Goal: Task Accomplishment & Management: Complete application form

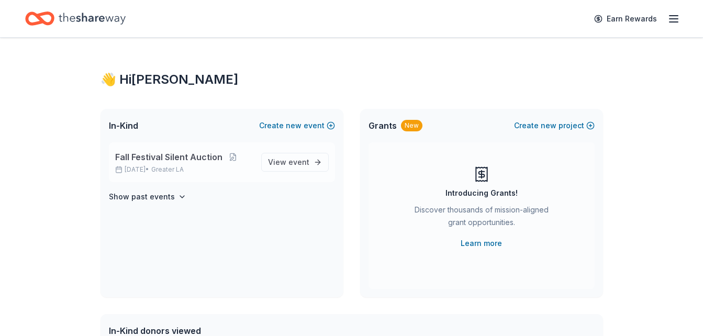
click at [185, 164] on div "Fall Festival Silent Auction Oct 17, 2025 • Greater LA" at bounding box center [184, 162] width 138 height 23
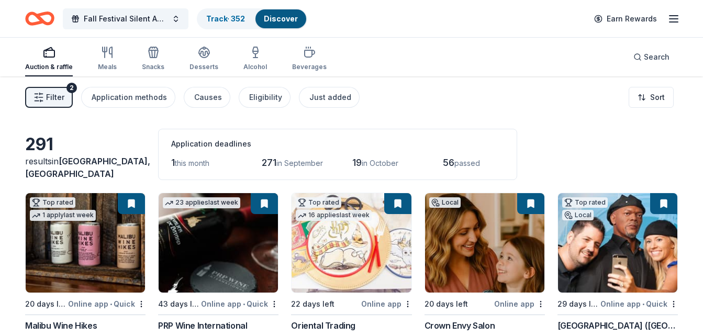
click at [90, 257] on img at bounding box center [85, 243] width 119 height 100
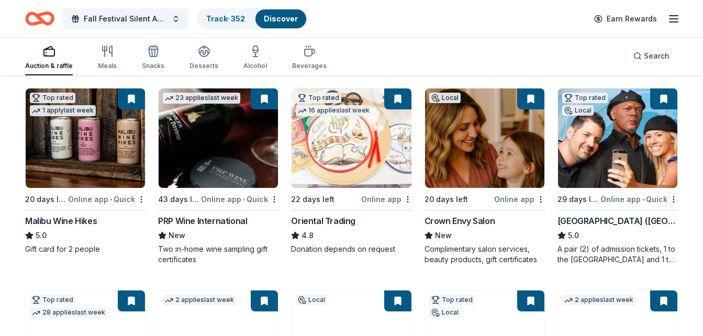
scroll to position [52, 0]
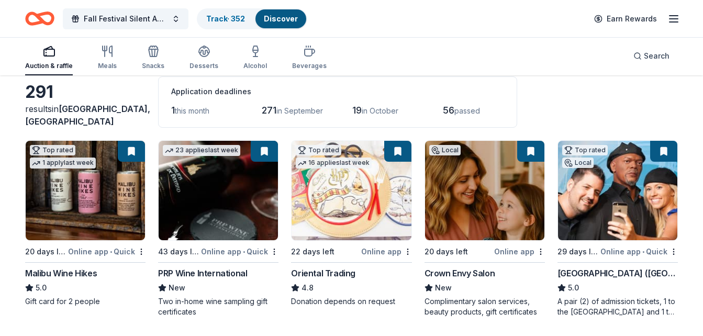
click at [226, 194] on img at bounding box center [218, 191] width 119 height 100
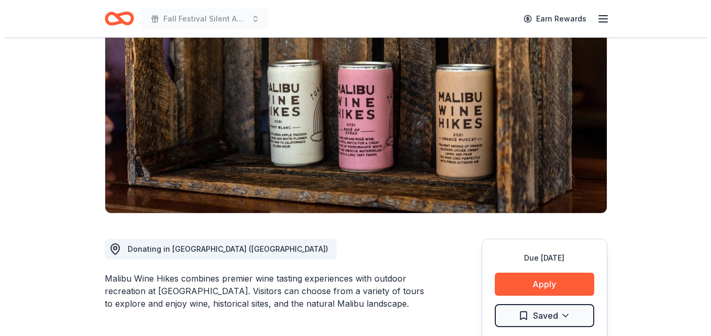
scroll to position [157, 0]
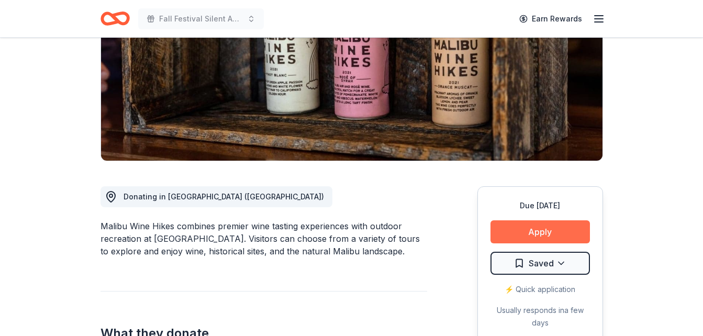
click at [539, 239] on button "Apply" at bounding box center [541, 231] width 100 height 23
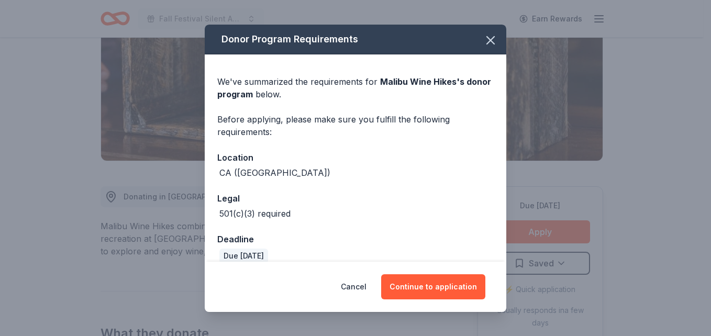
scroll to position [14, 0]
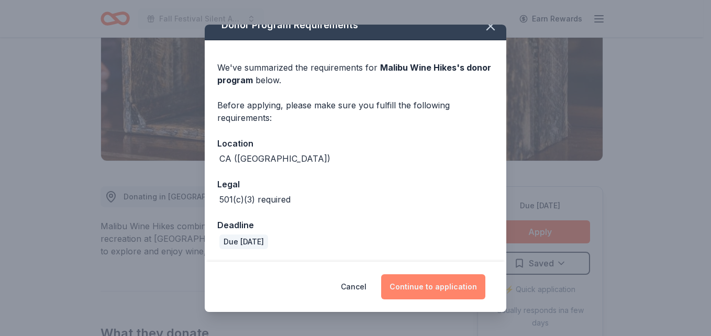
click at [445, 284] on button "Continue to application" at bounding box center [433, 286] width 104 height 25
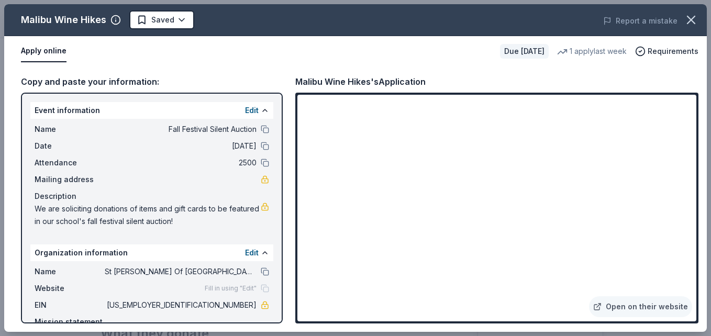
click at [194, 272] on span "St [PERSON_NAME] Of [GEOGRAPHIC_DATA]" at bounding box center [181, 272] width 152 height 13
drag, startPoint x: 194, startPoint y: 272, endPoint x: 171, endPoint y: 280, distance: 24.2
click at [171, 280] on div "Name St Bernardine Of Siena School Website Fill in using "Edit" EIN 95-4234671 …" at bounding box center [151, 303] width 243 height 84
click at [261, 271] on button at bounding box center [265, 272] width 8 height 8
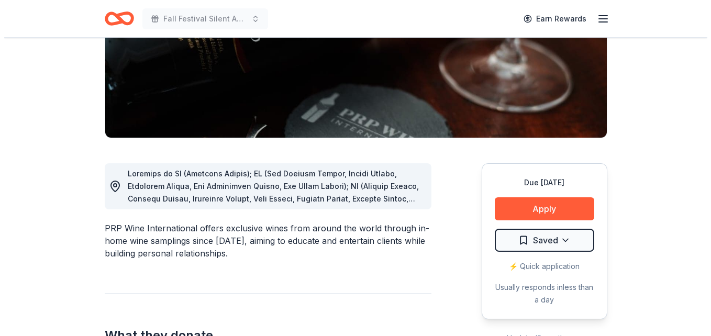
scroll to position [262, 0]
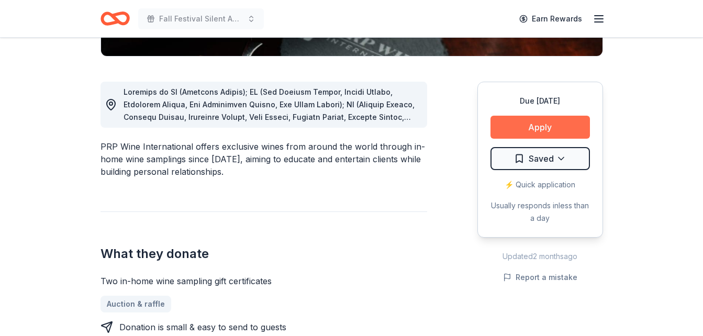
click at [559, 125] on button "Apply" at bounding box center [541, 127] width 100 height 23
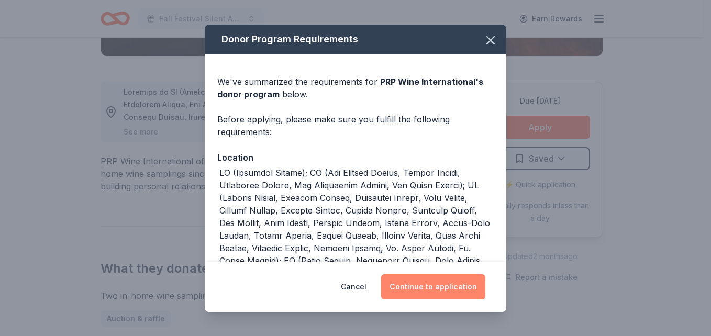
click at [454, 285] on button "Continue to application" at bounding box center [433, 286] width 104 height 25
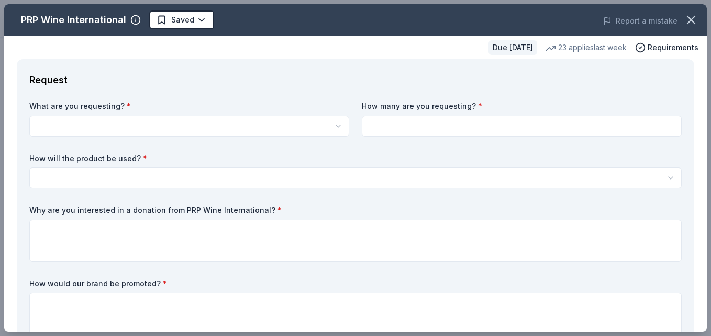
scroll to position [0, 0]
click at [84, 127] on html "Fall Festival Silent Auction Earn Rewards Due [DATE] Share PRP Wine Internation…" at bounding box center [355, 168] width 711 height 336
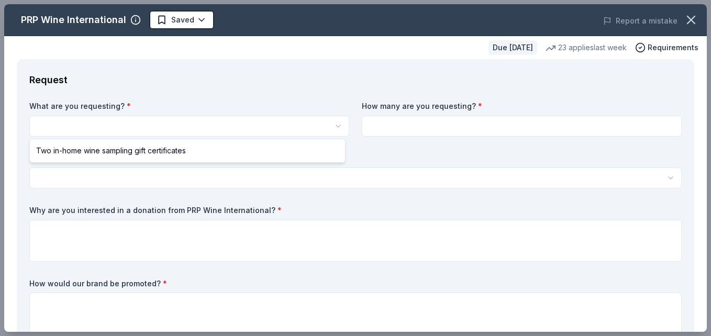
click at [95, 130] on html "Fall Festival Silent Auction Saved Apply Due [DATE] Share PRP Wine Internationa…" at bounding box center [355, 168] width 711 height 336
select select "Two in-home wine sampling gift certificates"
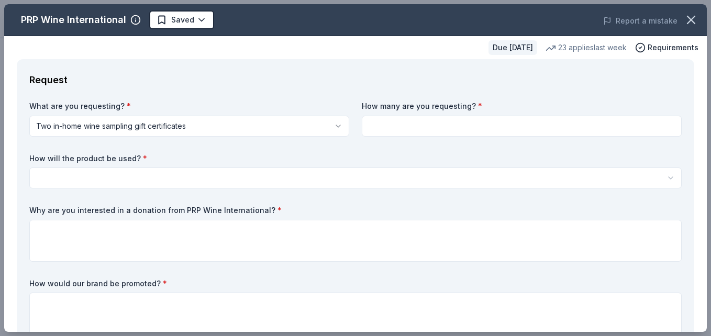
click at [426, 123] on input at bounding box center [522, 126] width 320 height 21
click at [396, 131] on input at bounding box center [522, 126] width 320 height 21
type input "1"
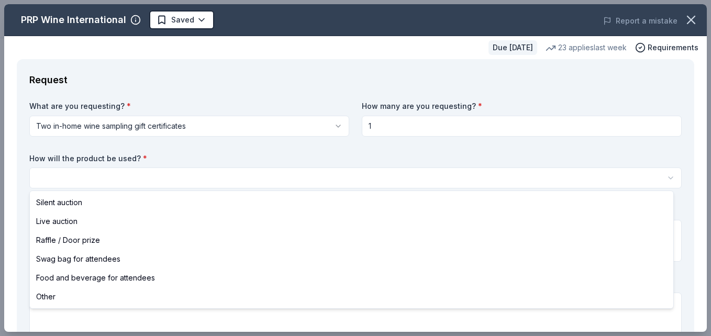
click at [131, 178] on html "Fall Festival Silent Auction Saved Apply Due in 43 days Share PRP Wine Internat…" at bounding box center [355, 168] width 711 height 336
select select "silentAuction"
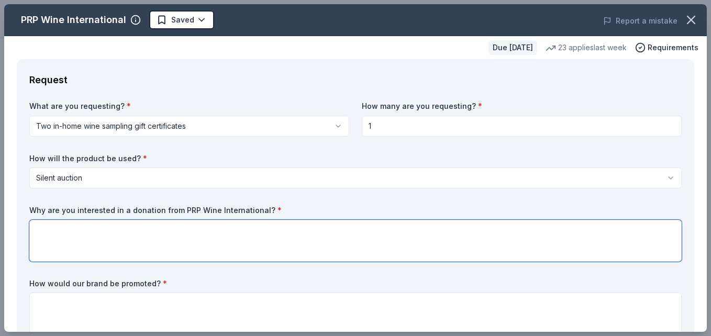
click at [74, 239] on textarea at bounding box center [355, 241] width 653 height 42
type textarea "W"
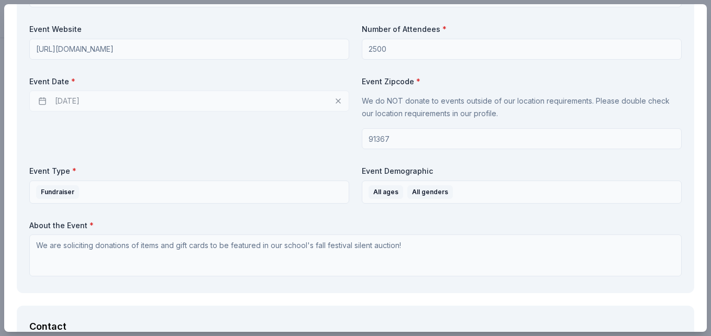
scroll to position [471, 0]
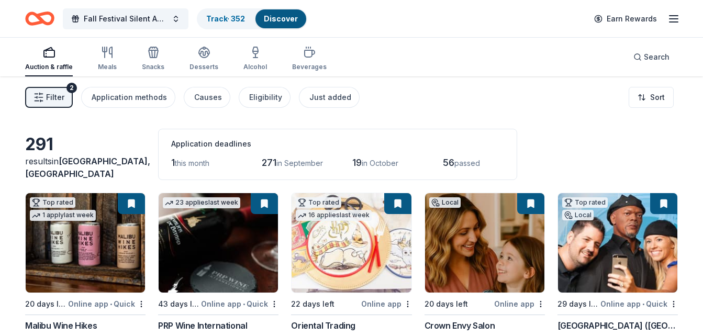
click at [85, 251] on img at bounding box center [85, 243] width 119 height 100
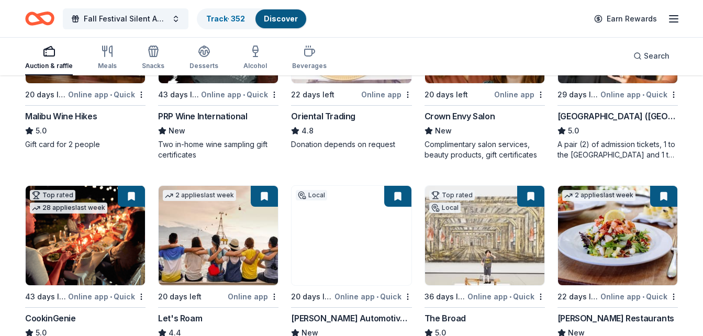
scroll to position [262, 0]
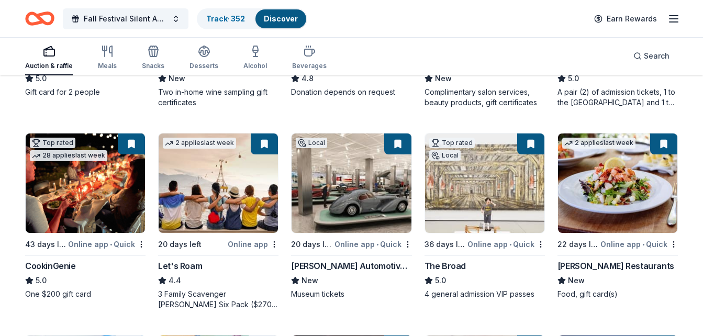
click at [607, 199] on img at bounding box center [617, 184] width 119 height 100
click at [234, 20] on link "Track · 352" at bounding box center [225, 18] width 39 height 9
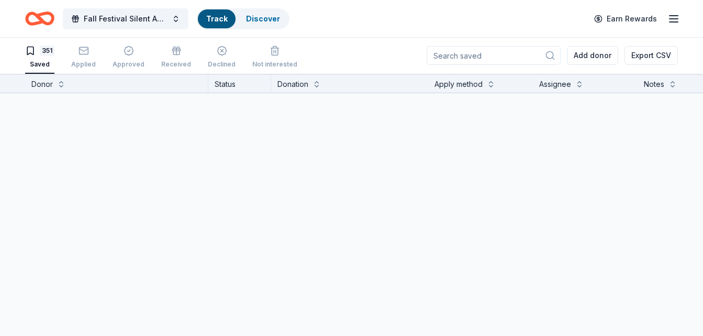
scroll to position [1, 0]
click at [489, 54] on input at bounding box center [494, 55] width 134 height 19
click at [549, 57] on icon at bounding box center [550, 55] width 10 height 10
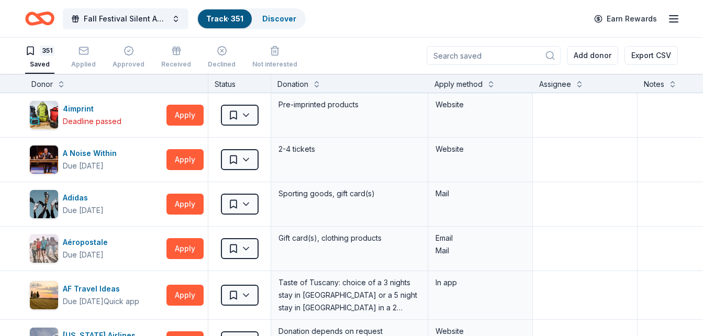
click at [540, 53] on input at bounding box center [494, 55] width 134 height 19
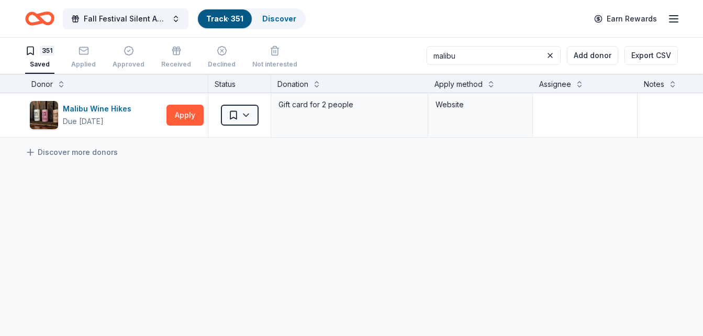
type input "malibu"
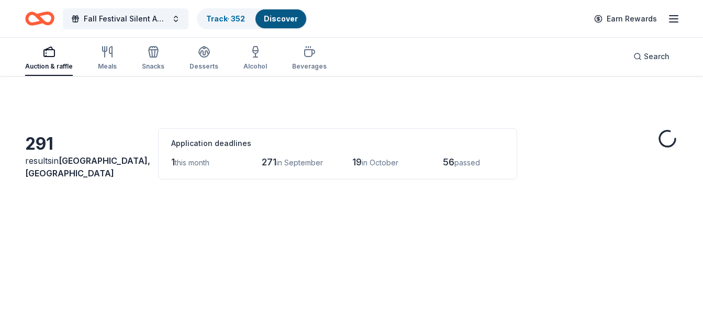
scroll to position [262, 0]
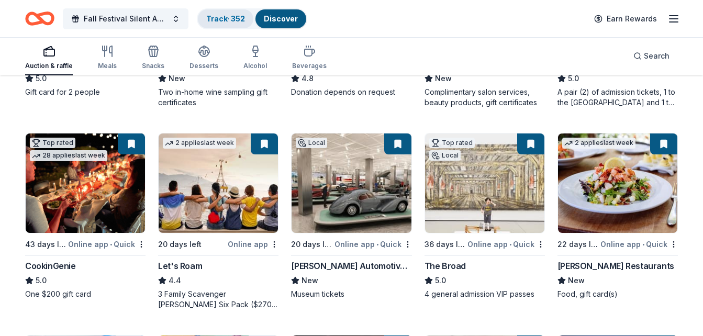
click at [225, 19] on link "Track · 352" at bounding box center [225, 18] width 39 height 9
click at [225, 18] on link "Track · 352" at bounding box center [225, 18] width 39 height 9
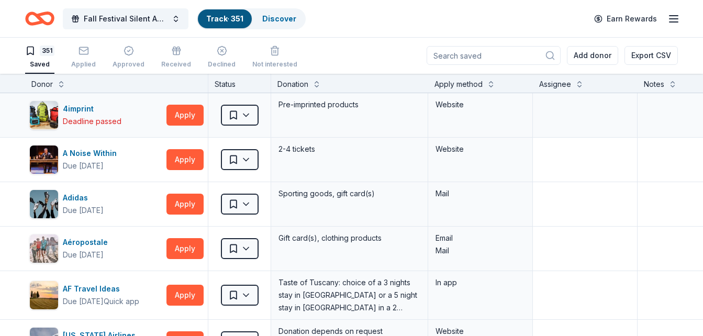
click at [229, 16] on link "Track · 351" at bounding box center [224, 18] width 37 height 9
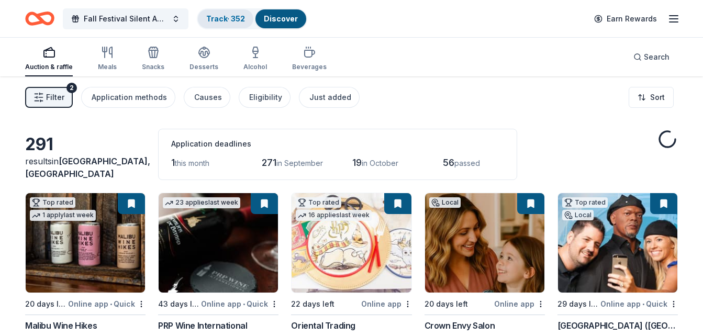
click at [221, 17] on link "Track · 352" at bounding box center [225, 18] width 39 height 9
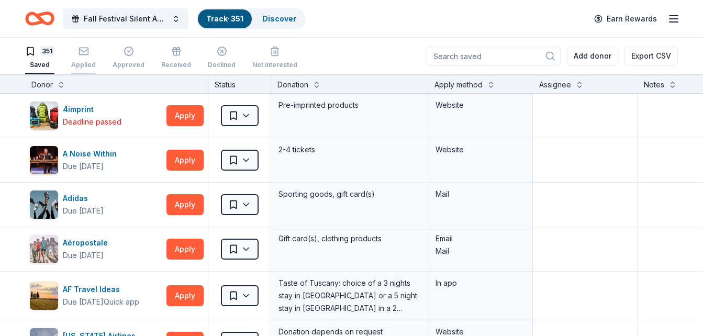
click at [84, 58] on div "Applied" at bounding box center [83, 57] width 25 height 23
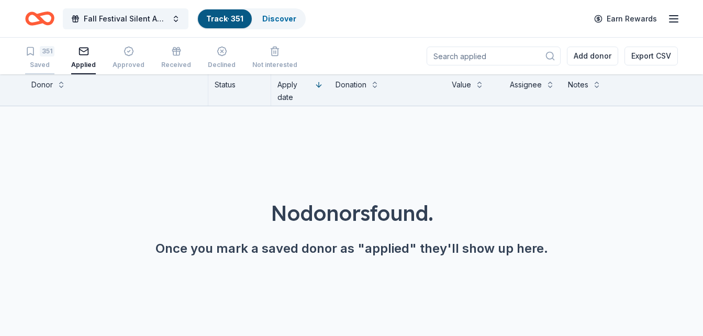
click at [35, 59] on div "351 Saved" at bounding box center [39, 57] width 29 height 23
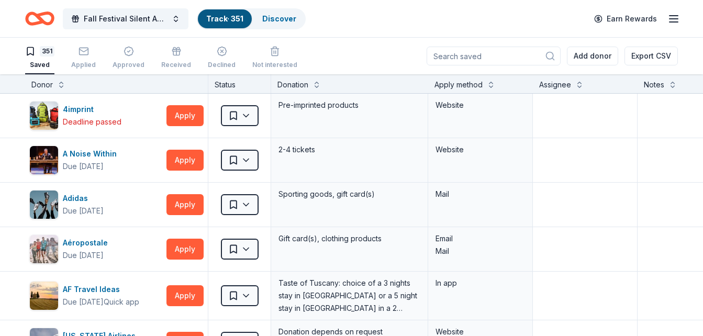
click at [249, 115] on html "Fall Festival Silent Auction Track · 351 Discover Earn Rewards 351 Saved Applie…" at bounding box center [351, 168] width 703 height 336
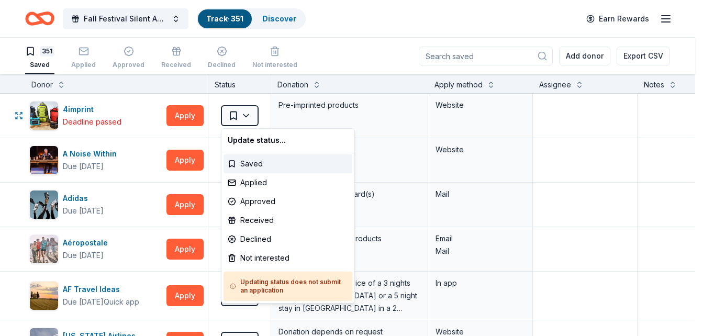
click at [234, 115] on html "Fall Festival Silent Auction Track · 351 Discover Earn Rewards 351 Saved Applie…" at bounding box center [351, 168] width 703 height 336
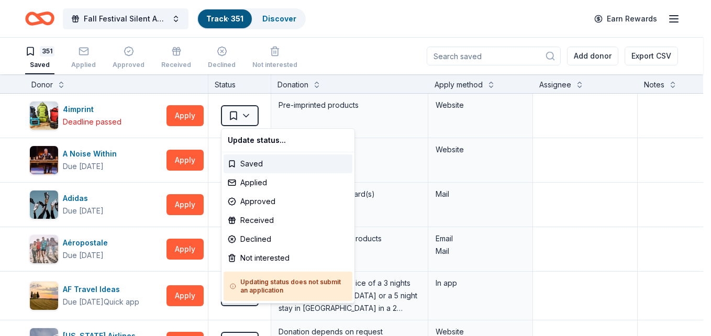
click at [381, 37] on html "Fall Festival Silent Auction Track · 351 Discover Earn Rewards 351 Saved Applie…" at bounding box center [355, 168] width 711 height 336
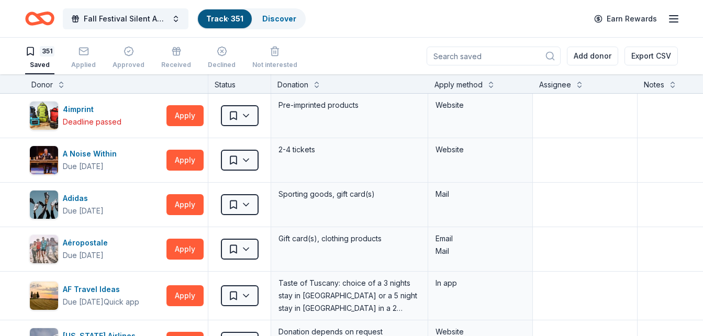
click at [505, 59] on input at bounding box center [494, 56] width 134 height 19
type input "malibu"
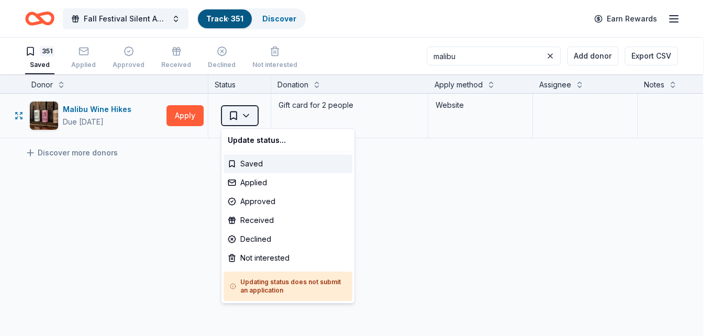
click at [244, 116] on html "Fall Festival Silent Auction Track · 351 Discover Earn Rewards 351 Saved Applie…" at bounding box center [355, 168] width 711 height 336
click at [260, 183] on div "Applied" at bounding box center [288, 182] width 129 height 19
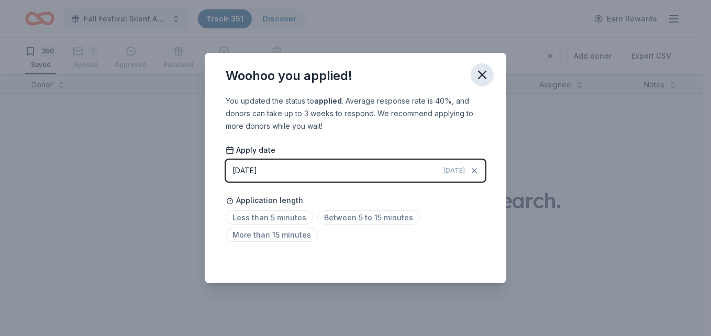
click at [481, 79] on icon "button" at bounding box center [482, 75] width 15 height 15
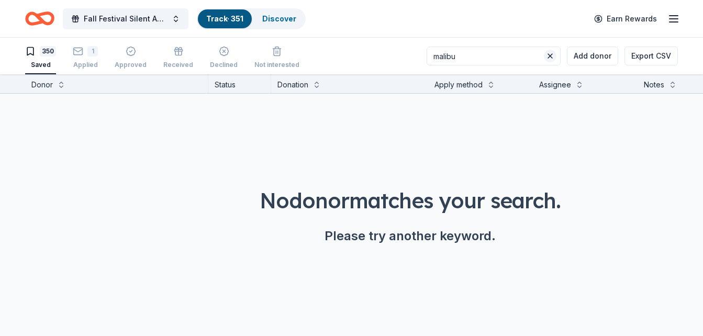
click at [551, 55] on button at bounding box center [550, 56] width 13 height 13
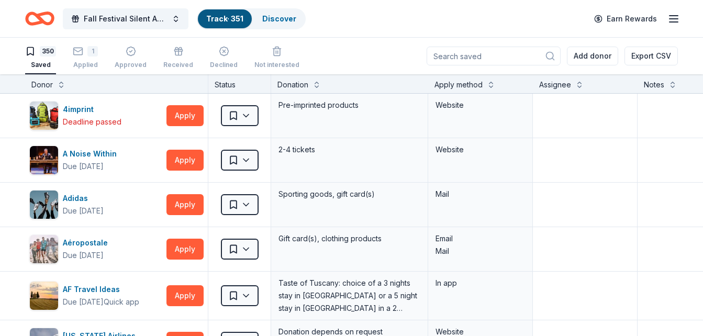
click at [42, 18] on icon "Home" at bounding box center [35, 18] width 16 height 10
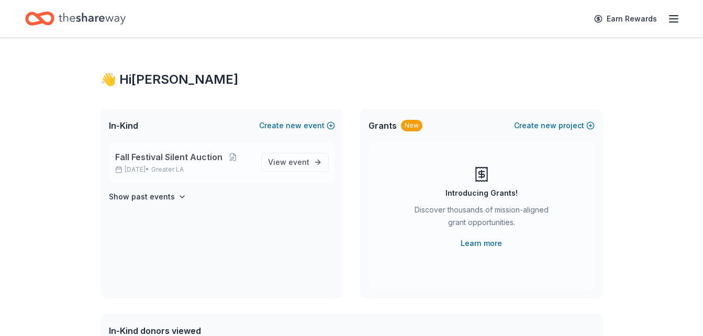
click at [173, 157] on span "Fall Festival Silent Auction" at bounding box center [168, 157] width 107 height 13
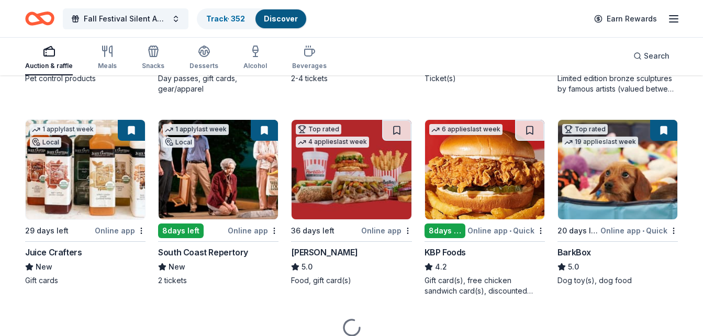
scroll to position [681, 0]
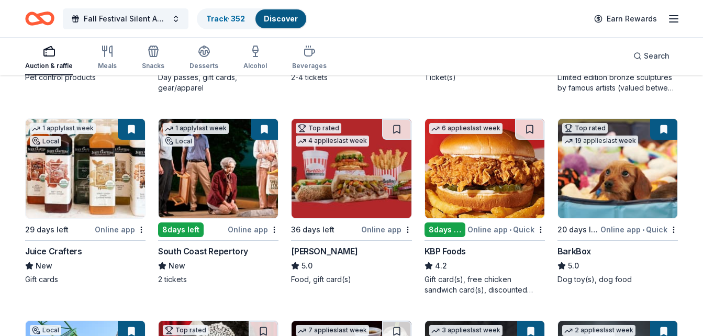
click at [629, 191] on img at bounding box center [617, 169] width 119 height 100
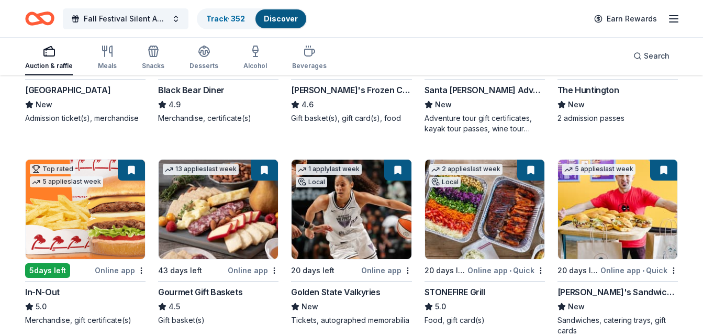
scroll to position [1047, 0]
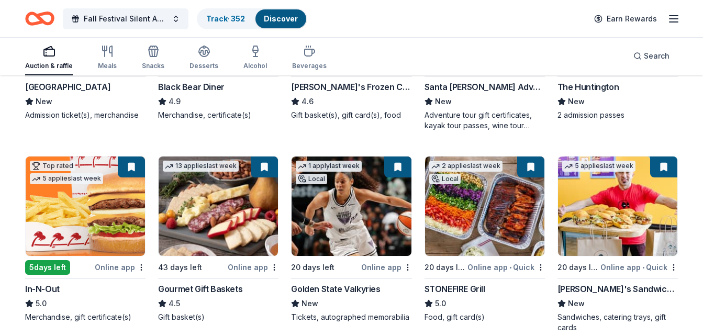
click at [74, 197] on img at bounding box center [85, 207] width 119 height 100
click at [221, 15] on link "Track · 352" at bounding box center [225, 18] width 39 height 9
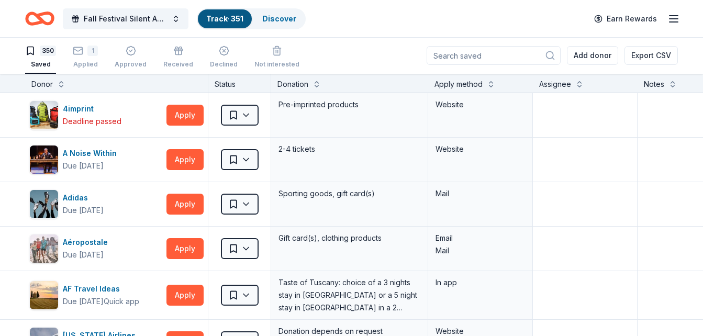
click at [526, 58] on input at bounding box center [494, 55] width 134 height 19
click at [482, 57] on input at bounding box center [494, 55] width 134 height 19
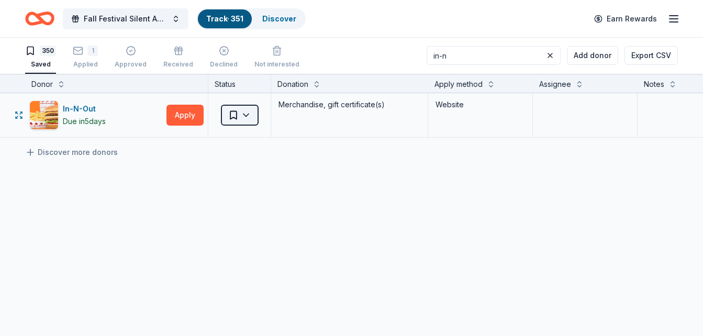
type input "in-n"
click at [249, 115] on html "Fall Festival Silent Auction Track · 351 Discover Earn Rewards 350 Saved 1 Appl…" at bounding box center [351, 167] width 703 height 336
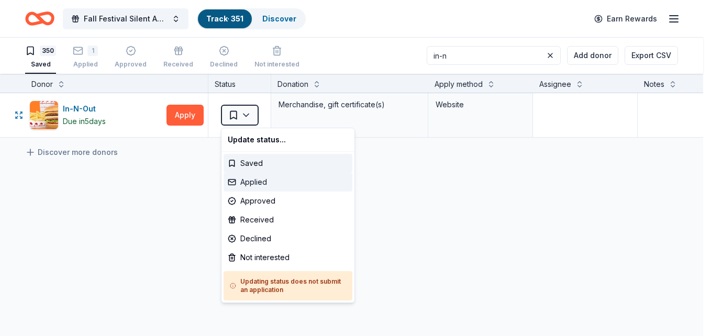
click at [265, 181] on div "Applied" at bounding box center [288, 182] width 129 height 19
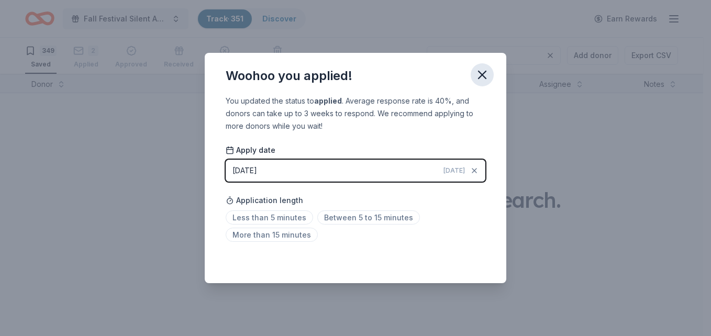
click at [481, 74] on icon "button" at bounding box center [482, 74] width 7 height 7
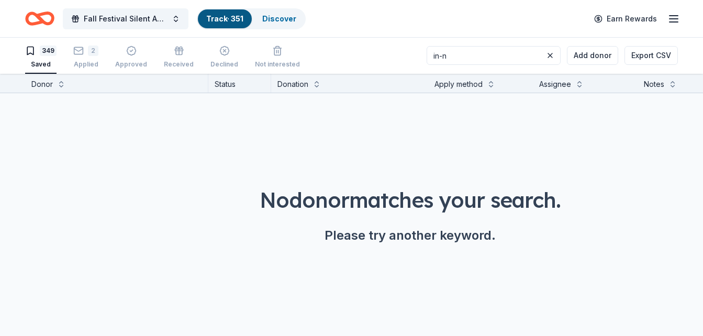
click at [571, 89] on div "Assignee" at bounding box center [555, 84] width 32 height 13
click at [578, 82] on button at bounding box center [580, 83] width 8 height 10
click at [580, 84] on button at bounding box center [580, 83] width 8 height 10
click at [477, 61] on input "in-n" at bounding box center [494, 55] width 134 height 19
click at [233, 20] on link "Track · 351" at bounding box center [224, 18] width 37 height 9
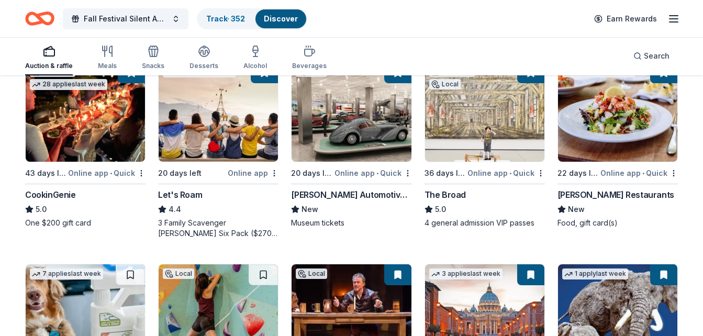
scroll to position [314, 0]
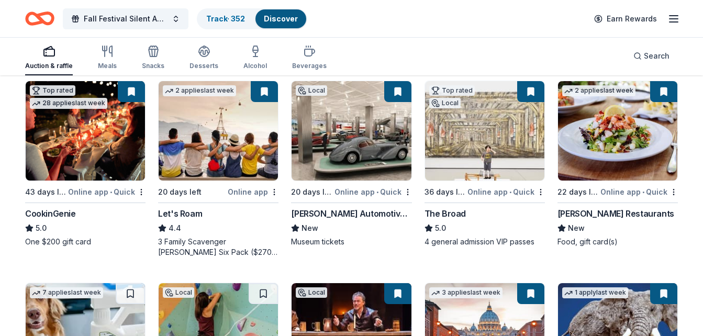
click at [342, 150] on img at bounding box center [351, 131] width 119 height 100
click at [228, 18] on link "Track · 352" at bounding box center [225, 18] width 39 height 9
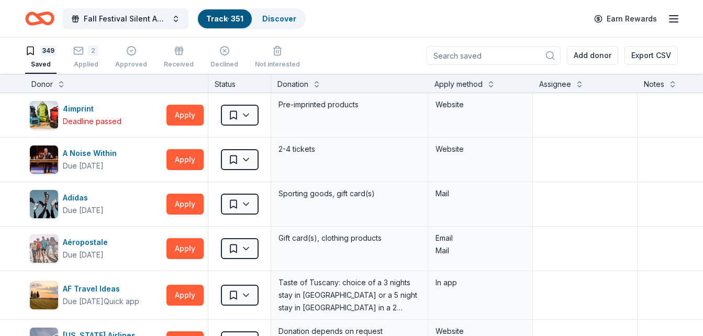
scroll to position [1, 0]
click at [516, 58] on input at bounding box center [494, 55] width 134 height 19
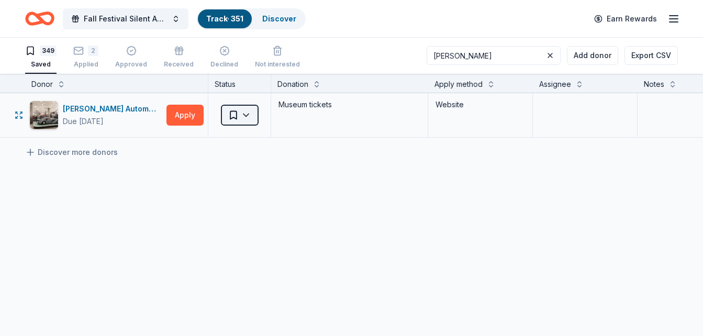
type input "petersen"
click at [250, 120] on html "Fall Festival Silent Auction Track · 351 Discover Earn Rewards 349 Saved 2 Appl…" at bounding box center [351, 167] width 703 height 336
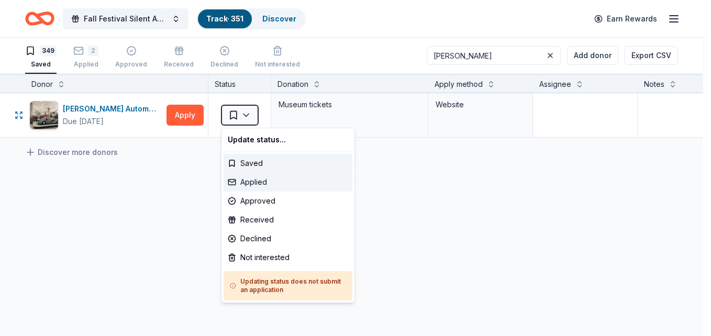
click at [266, 184] on div "Applied" at bounding box center [288, 182] width 129 height 19
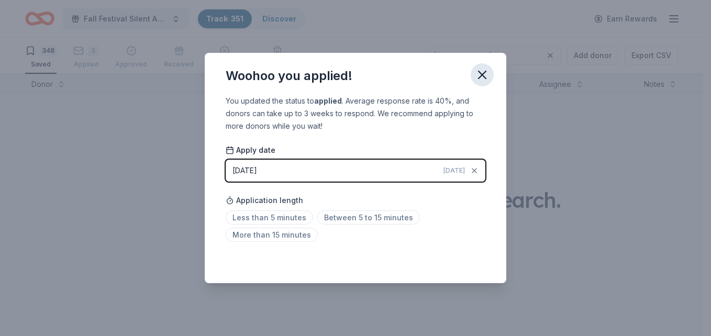
click at [487, 73] on icon "button" at bounding box center [482, 75] width 15 height 15
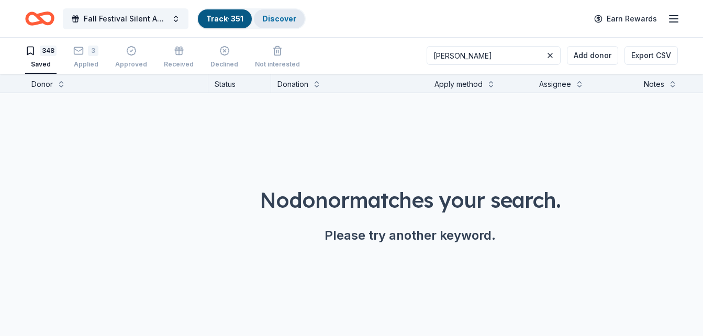
click at [285, 20] on link "Discover" at bounding box center [279, 18] width 34 height 9
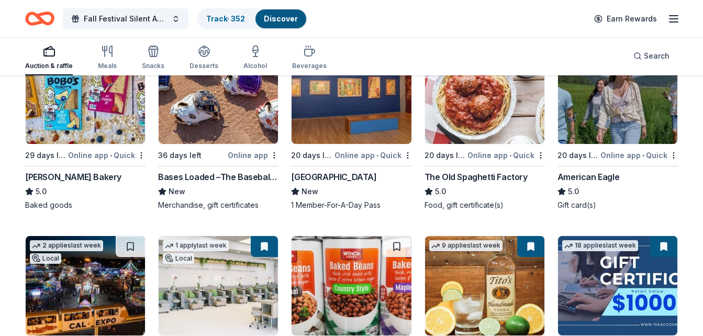
scroll to position [1466, 0]
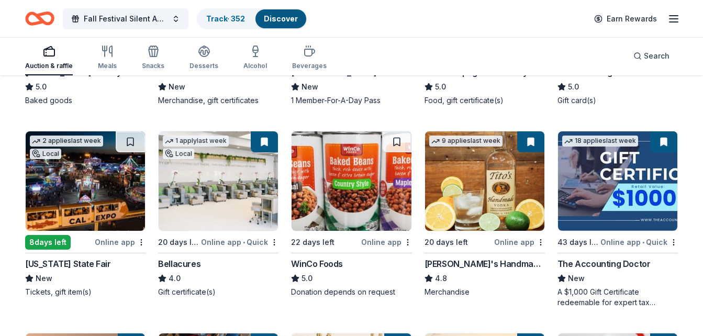
click at [474, 195] on img at bounding box center [484, 181] width 119 height 100
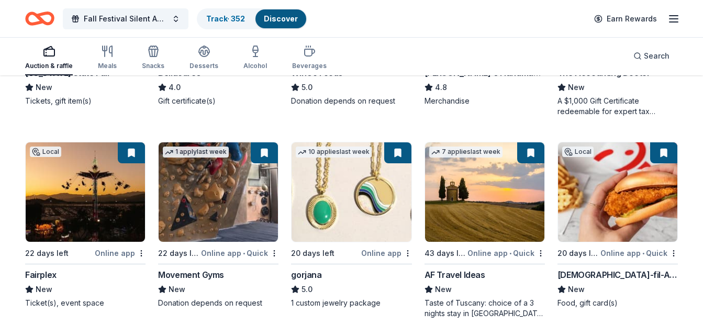
scroll to position [1676, 0]
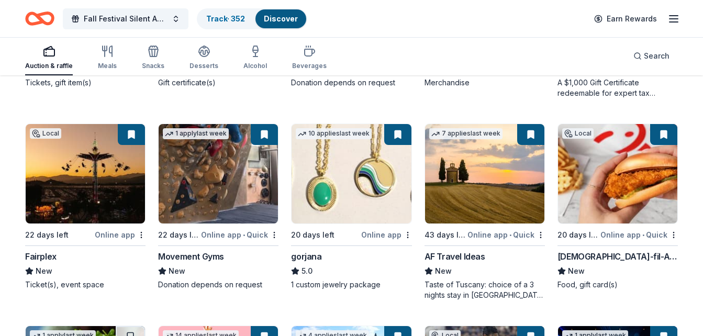
click at [338, 179] on img at bounding box center [351, 174] width 119 height 100
click at [226, 18] on link "Track · 352" at bounding box center [225, 18] width 39 height 9
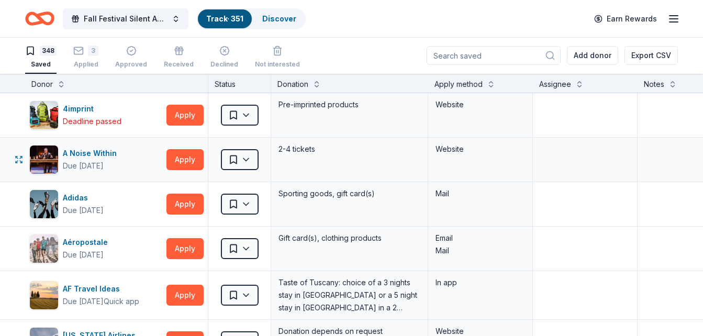
scroll to position [1, 0]
click at [487, 49] on input at bounding box center [494, 55] width 134 height 19
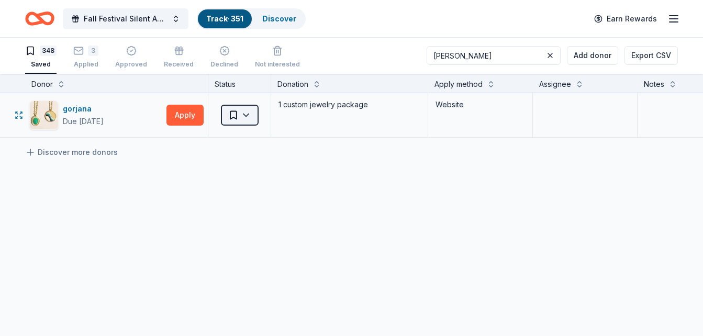
type input "gorja"
click at [243, 116] on html "Fall Festival Silent Auction Track · 351 Discover Earn Rewards 348 Saved 3 Appl…" at bounding box center [351, 167] width 703 height 336
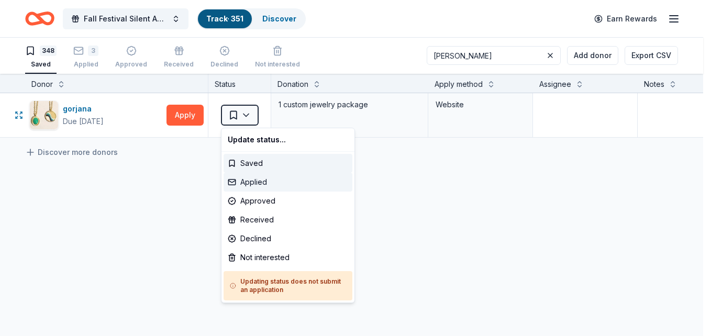
click at [255, 184] on div "Applied" at bounding box center [288, 182] width 129 height 19
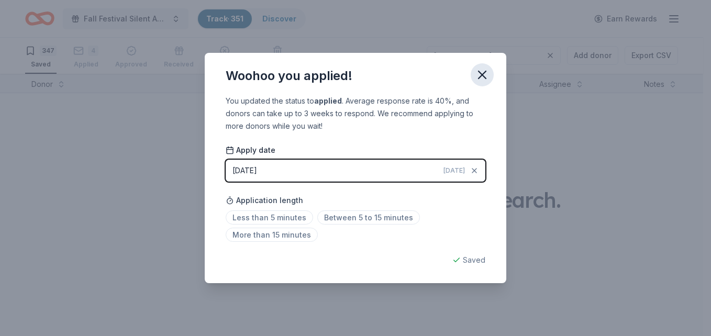
click at [482, 79] on icon "button" at bounding box center [482, 75] width 15 height 15
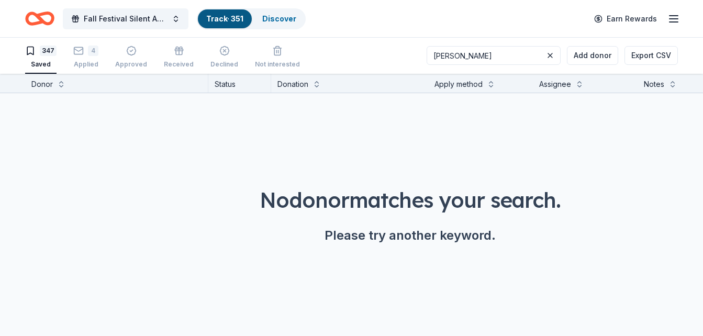
click at [234, 19] on link "Track · 351" at bounding box center [224, 18] width 37 height 9
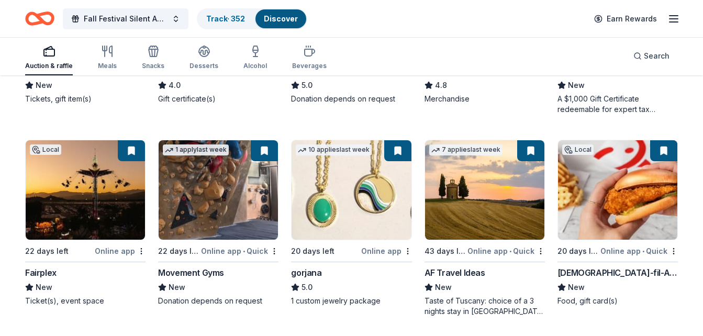
scroll to position [1728, 0]
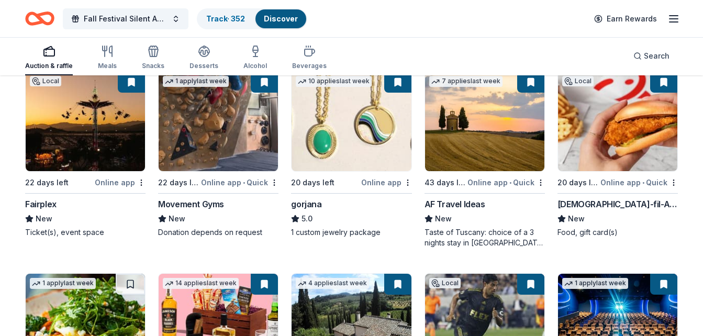
click at [489, 148] on img at bounding box center [484, 122] width 119 height 100
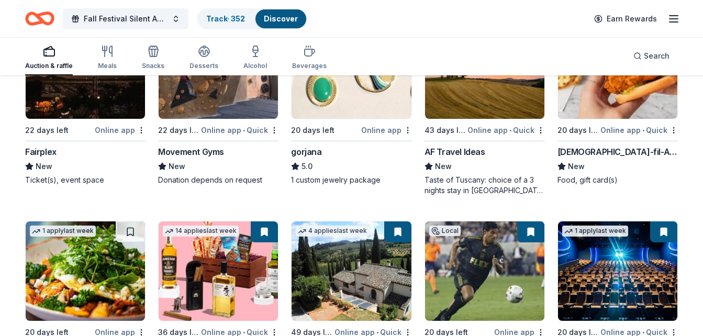
click at [610, 81] on img at bounding box center [617, 69] width 119 height 100
click at [234, 17] on link "Track · 352" at bounding box center [225, 18] width 39 height 9
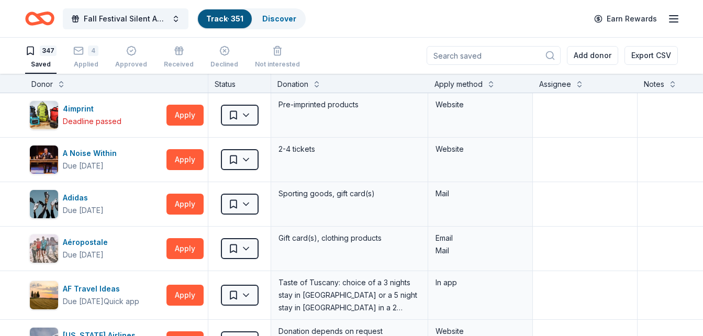
scroll to position [1, 0]
click at [476, 59] on input at bounding box center [494, 55] width 134 height 19
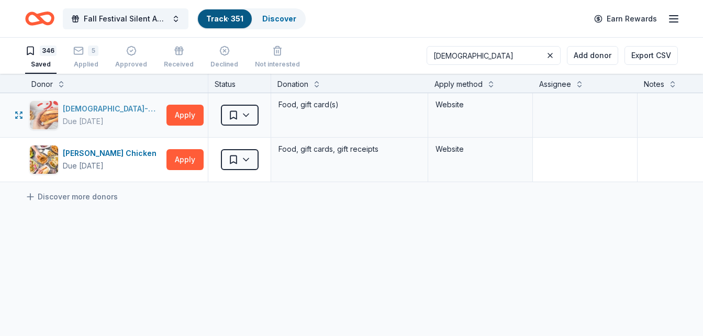
type input "chick"
click at [121, 123] on div "Due in 20 days" at bounding box center [113, 121] width 100 height 13
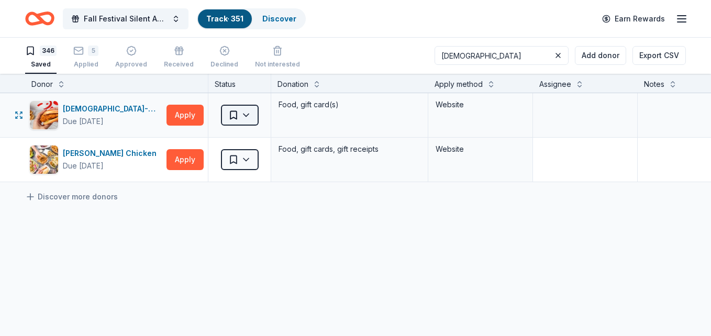
click at [240, 117] on html "Fall Festival Silent Auction Track · 351 Discover Earn Rewards 346 Saved 5 Appl…" at bounding box center [355, 167] width 711 height 336
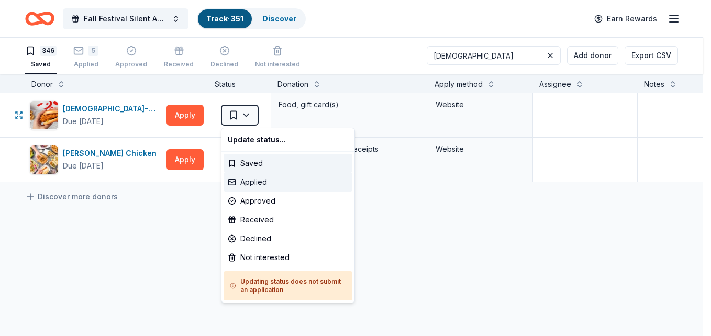
click at [262, 179] on div "Applied" at bounding box center [288, 182] width 129 height 19
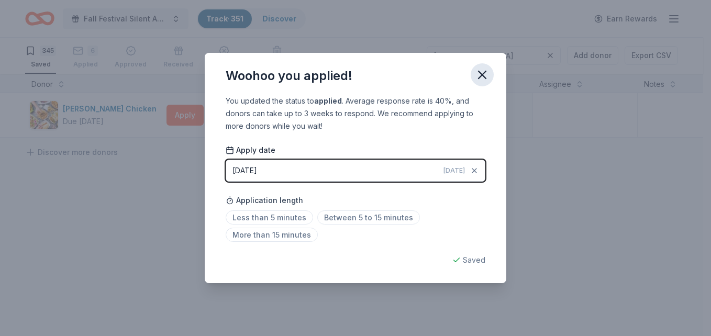
click at [484, 75] on icon "button" at bounding box center [482, 75] width 15 height 15
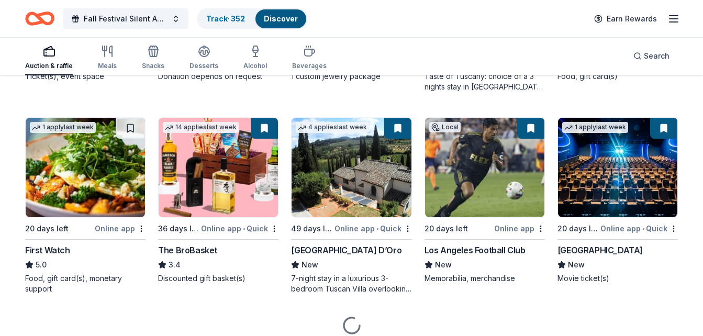
scroll to position [1885, 0]
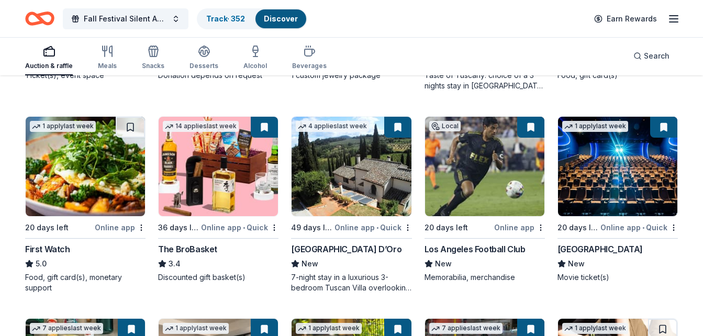
click at [329, 173] on img at bounding box center [351, 167] width 119 height 100
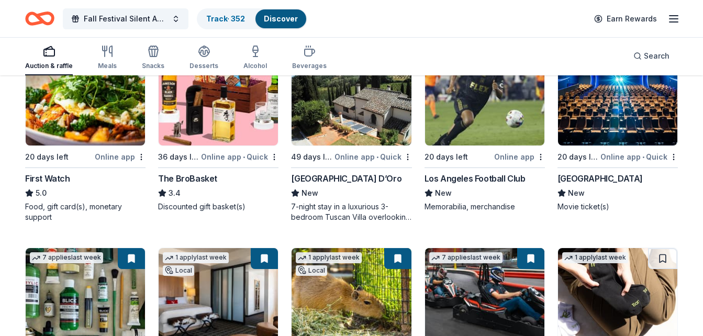
scroll to position [1938, 0]
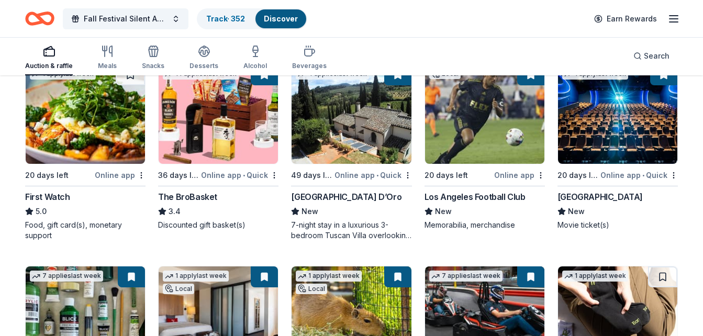
click at [480, 114] on img at bounding box center [484, 114] width 119 height 100
click at [229, 18] on link "Track · 352" at bounding box center [225, 18] width 39 height 9
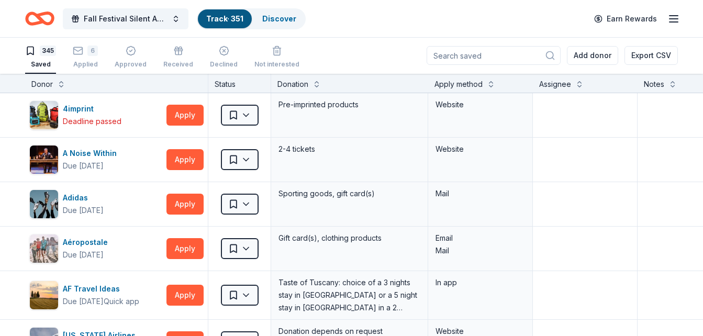
scroll to position [1, 0]
click at [490, 54] on input at bounding box center [494, 55] width 134 height 19
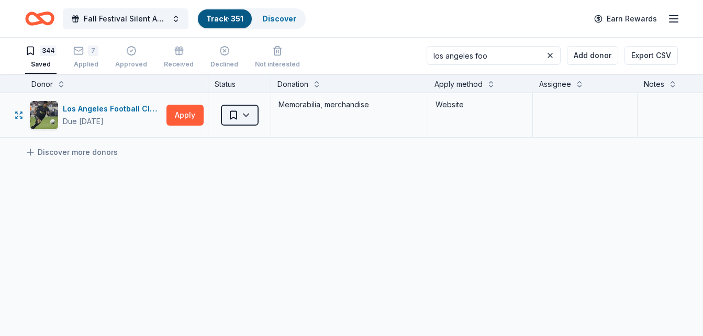
click at [234, 116] on html "Fall Festival Silent Auction Track · 351 Discover Earn Rewards 344 Saved 7 Appl…" at bounding box center [351, 167] width 703 height 336
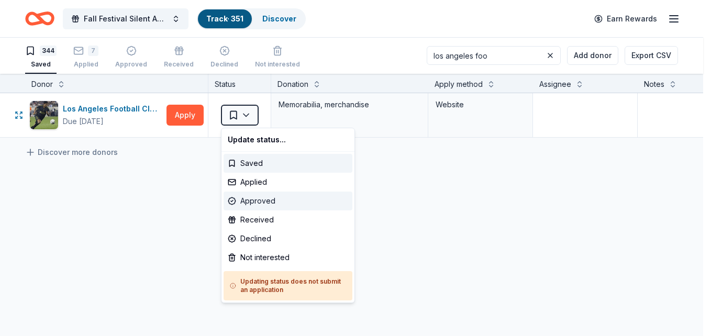
click at [260, 203] on div "Approved" at bounding box center [288, 201] width 129 height 19
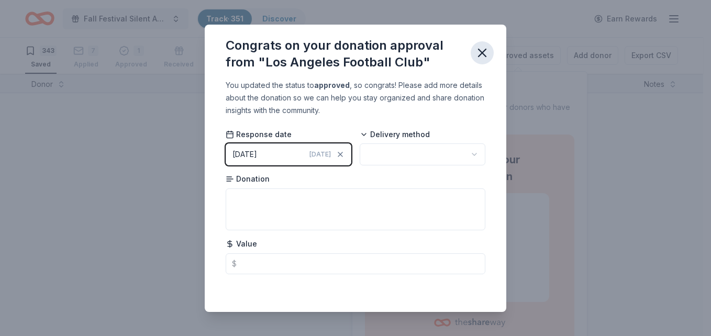
click at [484, 54] on icon "button" at bounding box center [482, 52] width 7 height 7
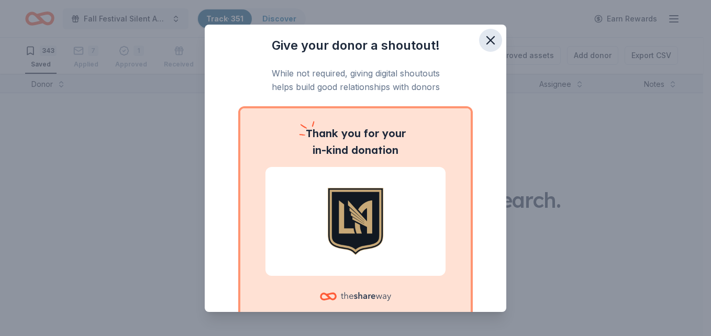
click at [487, 38] on icon "button" at bounding box center [490, 40] width 7 height 7
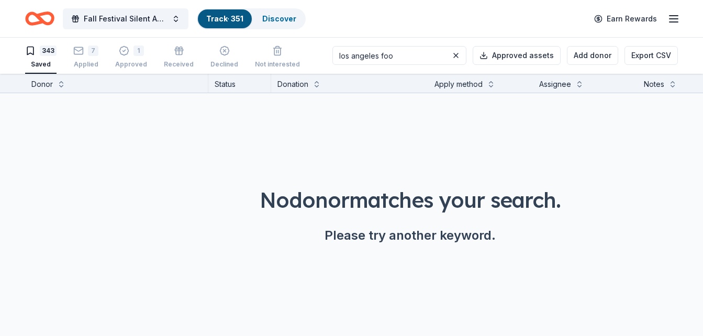
click at [414, 59] on input "los angeles foo" at bounding box center [400, 55] width 134 height 19
click at [408, 58] on input "los angeles foo" at bounding box center [400, 55] width 134 height 19
type input "los angeles foot"
click at [123, 46] on icon "button" at bounding box center [124, 45] width 3 height 2
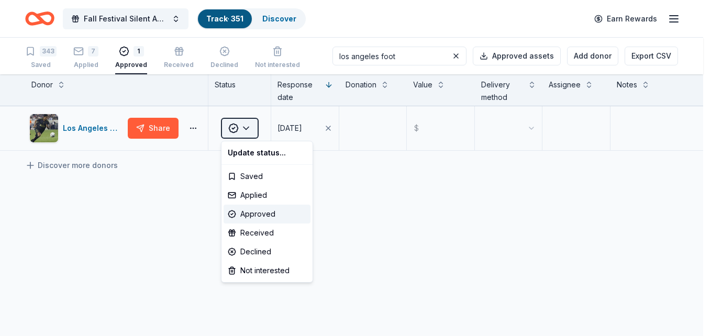
click at [250, 131] on html "Fall Festival Silent Auction Track · 351 Discover Earn Rewards 343 Saved 7 Appl…" at bounding box center [355, 168] width 711 height 336
click at [251, 194] on div "Applied" at bounding box center [267, 195] width 87 height 19
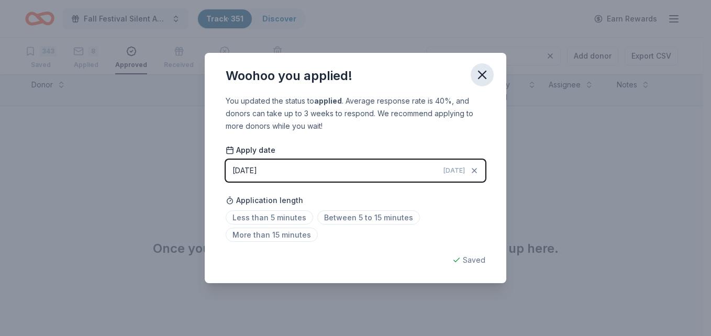
click at [484, 79] on icon "button" at bounding box center [482, 75] width 15 height 15
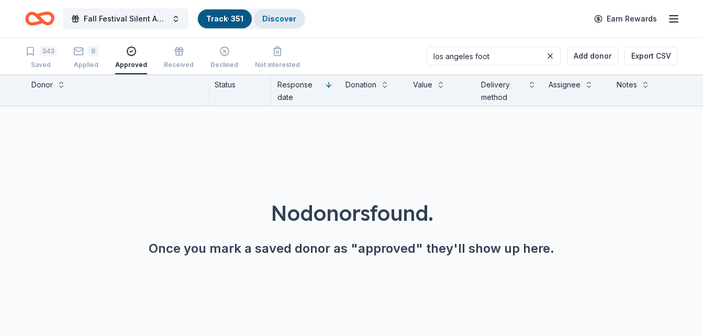
click at [300, 15] on div "Discover" at bounding box center [279, 18] width 51 height 19
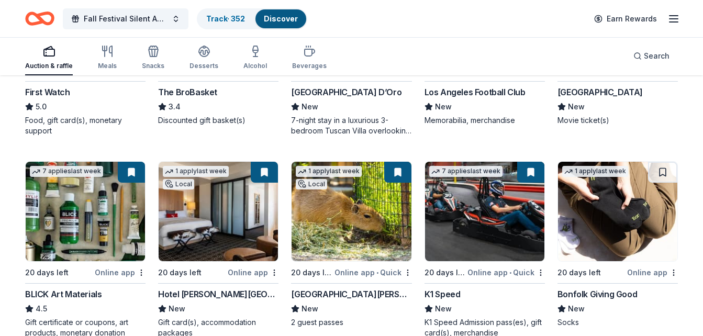
scroll to position [2095, 0]
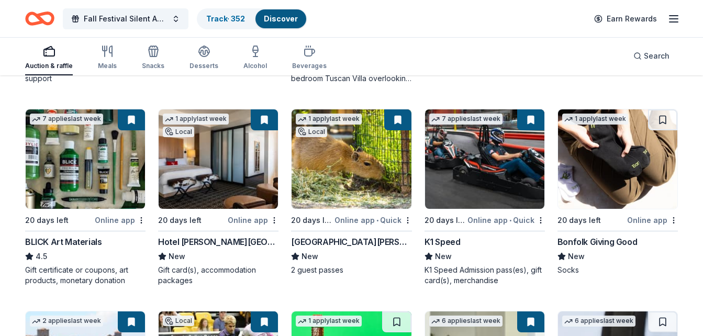
click at [356, 158] on img at bounding box center [351, 159] width 119 height 100
click at [228, 22] on link "Track · 352" at bounding box center [225, 18] width 39 height 9
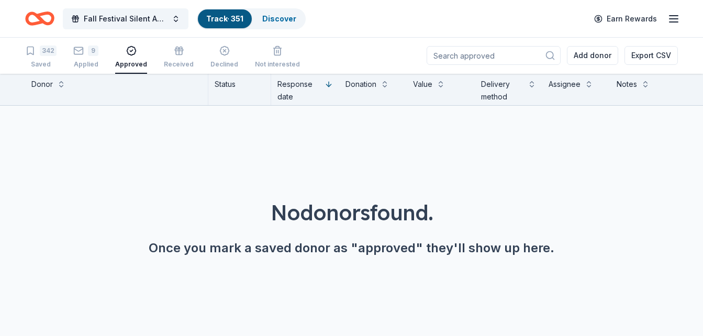
click at [491, 53] on input at bounding box center [494, 55] width 134 height 19
click at [518, 54] on input "santa barbara zoo" at bounding box center [494, 55] width 134 height 19
click at [512, 57] on input "santa barbara zo" at bounding box center [494, 55] width 134 height 19
drag, startPoint x: 512, startPoint y: 57, endPoint x: 439, endPoint y: 58, distance: 72.3
click at [439, 58] on input "santa barbara zoo" at bounding box center [494, 55] width 134 height 19
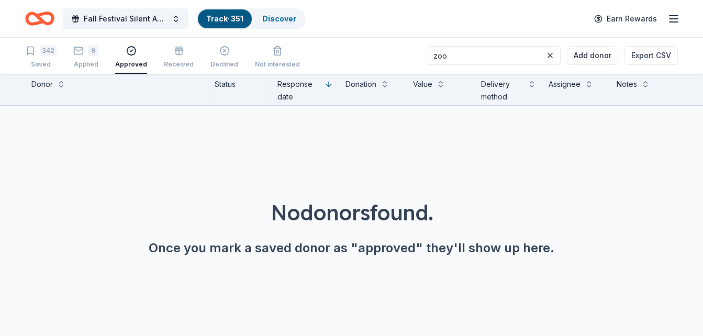
type input "zoo"
click at [72, 51] on div "342 Saved 9 Applied Approved Received Declined Not interested" at bounding box center [162, 57] width 275 height 32
click at [34, 56] on icon "button" at bounding box center [30, 51] width 10 height 10
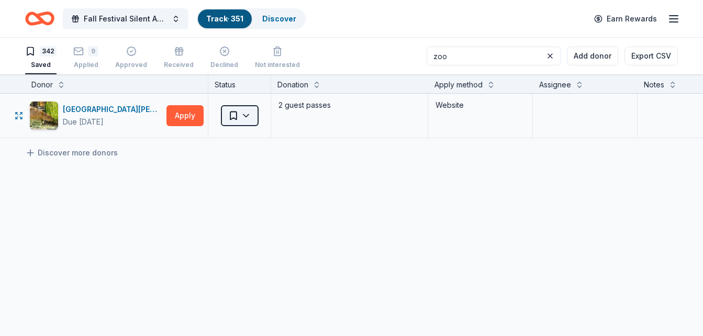
click at [247, 114] on html "Fall Festival Silent Auction Track · 351 Discover Earn Rewards 342 Saved 9 Appl…" at bounding box center [351, 168] width 703 height 336
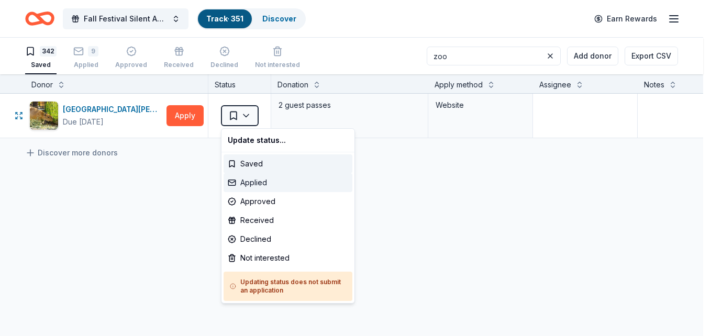
click at [259, 181] on div "Applied" at bounding box center [288, 182] width 129 height 19
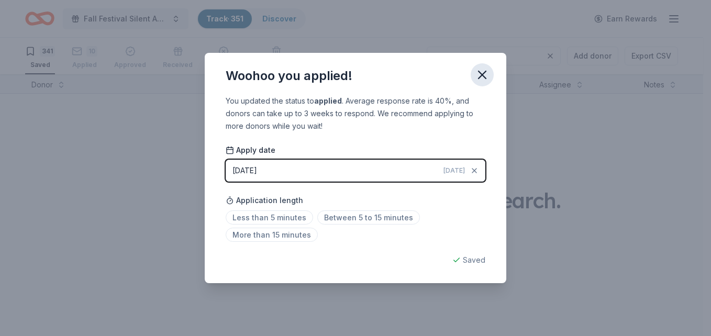
click at [484, 78] on icon "button" at bounding box center [482, 75] width 15 height 15
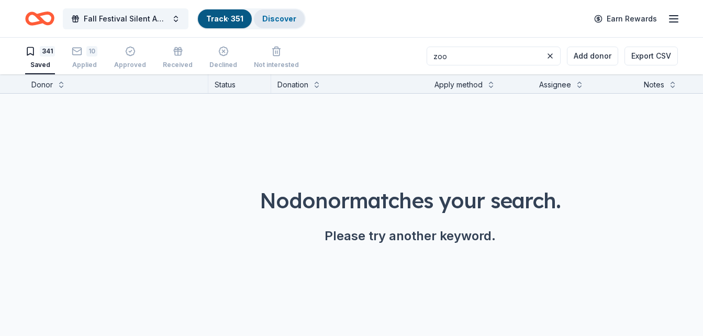
click at [279, 20] on link "Discover" at bounding box center [279, 18] width 34 height 9
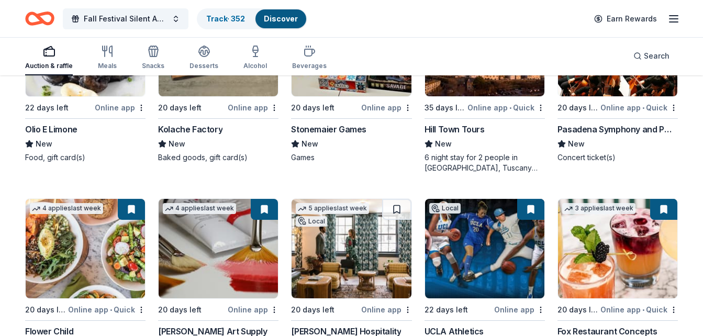
scroll to position [2723, 0]
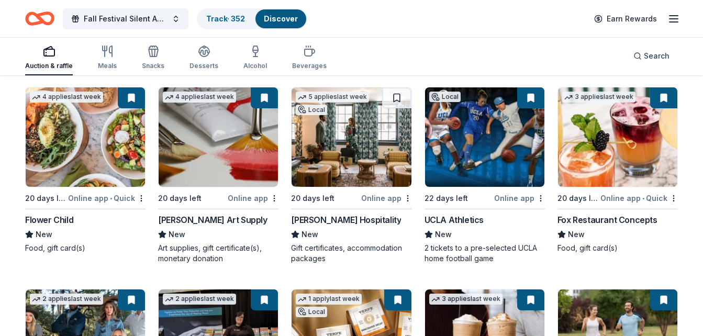
click at [482, 157] on img at bounding box center [484, 137] width 119 height 100
click at [213, 13] on div "Track · 352" at bounding box center [226, 18] width 56 height 19
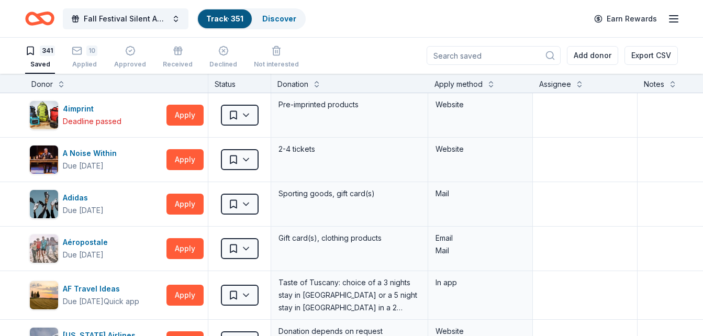
scroll to position [1, 0]
click at [492, 54] on input at bounding box center [494, 55] width 134 height 19
type input "ucla"
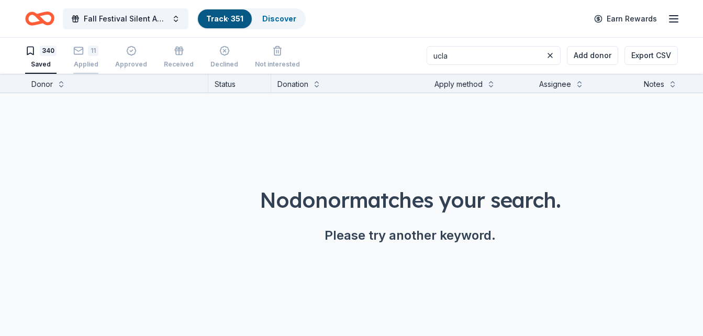
click at [90, 59] on div "11 Applied" at bounding box center [85, 57] width 25 height 23
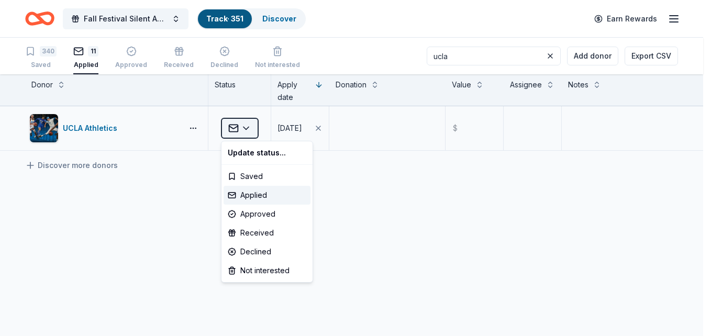
click at [250, 131] on html "Fall Festival Silent Auction Track · 351 Discover Earn Rewards 340 Saved 11 App…" at bounding box center [355, 168] width 711 height 336
click at [251, 197] on div "Applied" at bounding box center [267, 195] width 87 height 19
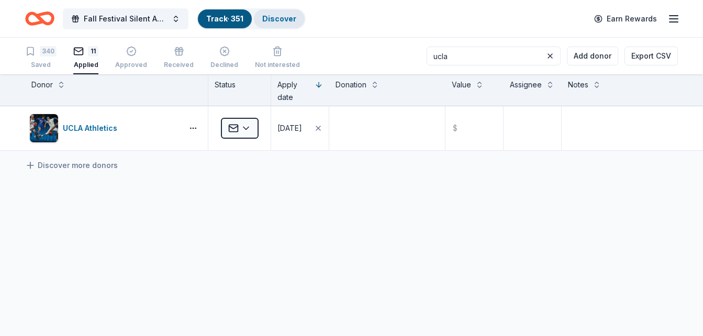
click at [282, 16] on link "Discover" at bounding box center [279, 18] width 34 height 9
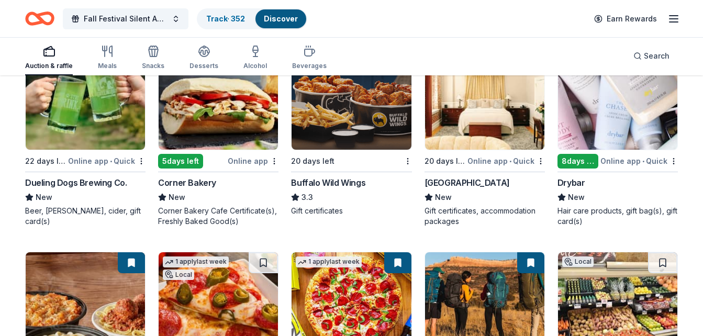
scroll to position [6126, 0]
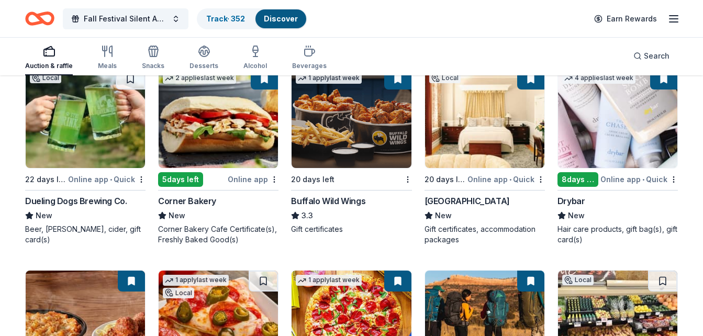
click at [639, 142] on img at bounding box center [617, 119] width 119 height 100
click at [228, 20] on link "Track · 352" at bounding box center [225, 18] width 39 height 9
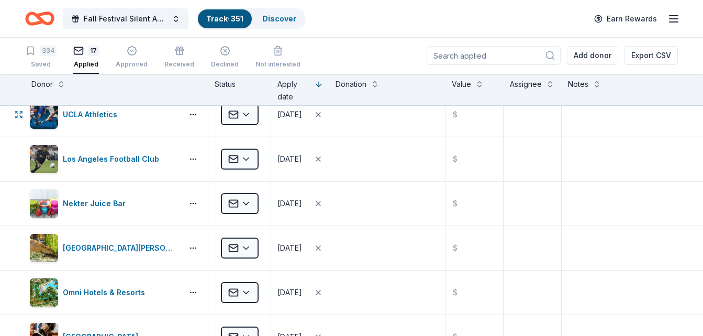
scroll to position [114, 0]
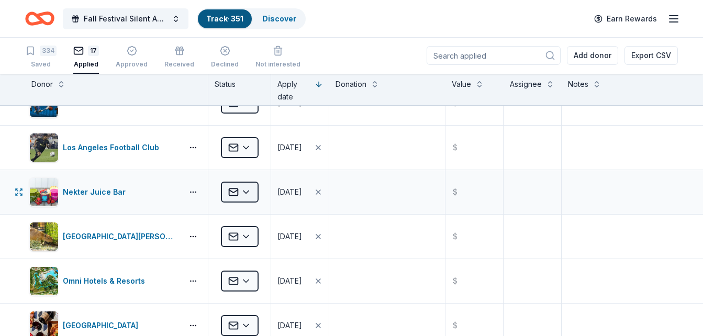
click at [253, 196] on html "Fall Festival Silent Auction Track · 351 Discover Earn Rewards 334 Saved 17 App…" at bounding box center [351, 167] width 703 height 336
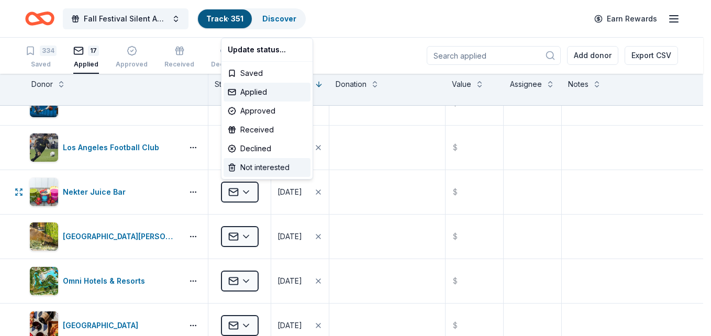
click at [269, 166] on div "Not interested" at bounding box center [267, 167] width 87 height 19
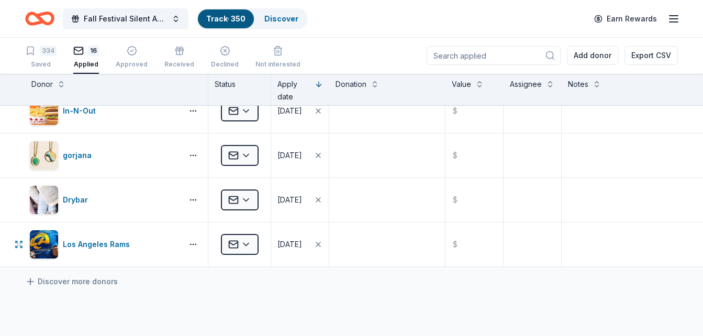
scroll to position [533, 0]
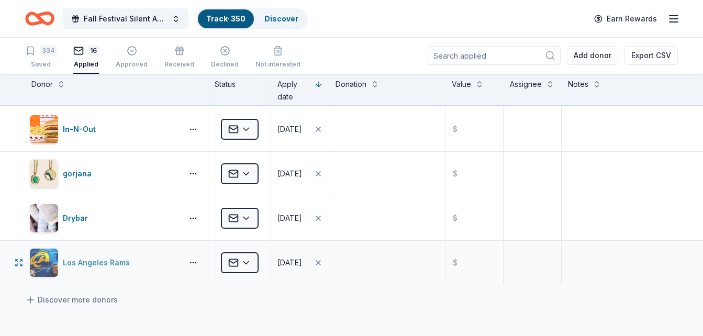
click at [88, 263] on div "Los Angeles Rams" at bounding box center [98, 263] width 71 height 13
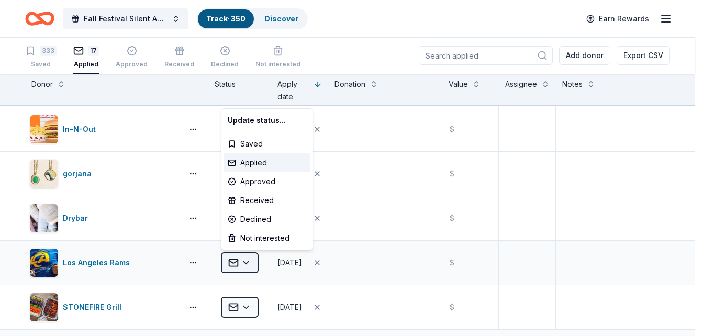
click at [244, 262] on html "Fall Festival Silent Auction Track · 350 Discover Earn Rewards 333 Saved 17 App…" at bounding box center [351, 167] width 703 height 336
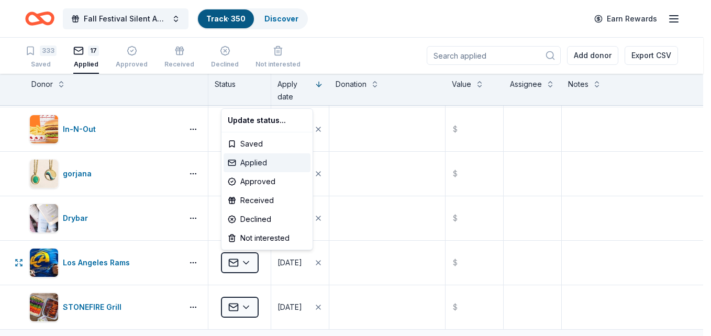
click at [263, 162] on div "Applied" at bounding box center [267, 162] width 87 height 19
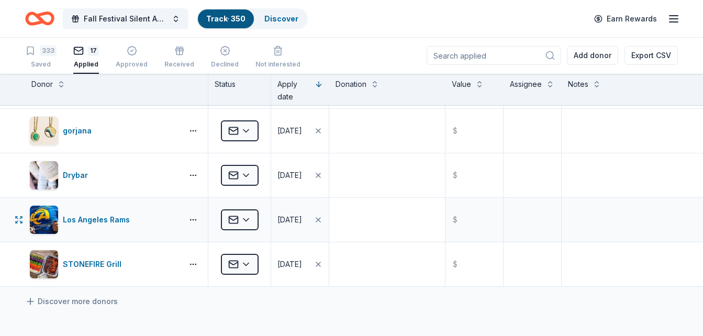
scroll to position [637, 0]
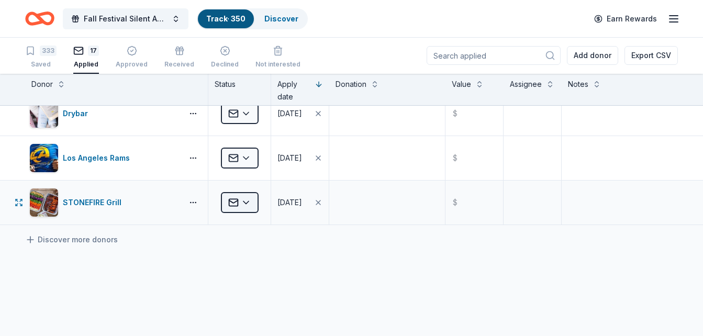
click at [245, 202] on html "Fall Festival Silent Auction Track · 350 Discover Earn Rewards 333 Saved 17 App…" at bounding box center [351, 167] width 703 height 336
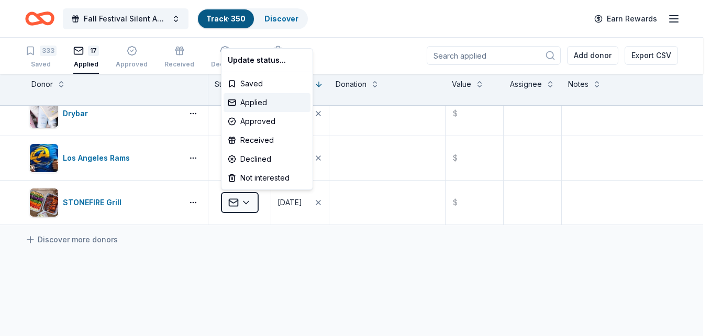
click at [193, 202] on html "Fall Festival Silent Auction Track · 350 Discover Earn Rewards 333 Saved 17 App…" at bounding box center [355, 167] width 711 height 336
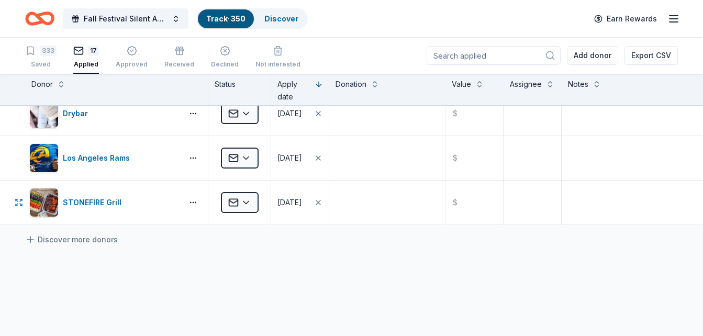
click at [193, 202] on button "button" at bounding box center [193, 202] width 21 height 8
click at [245, 199] on html "Fall Festival Silent Auction Track · 350 Discover Earn Rewards 333 Saved 17 App…" at bounding box center [351, 167] width 703 height 336
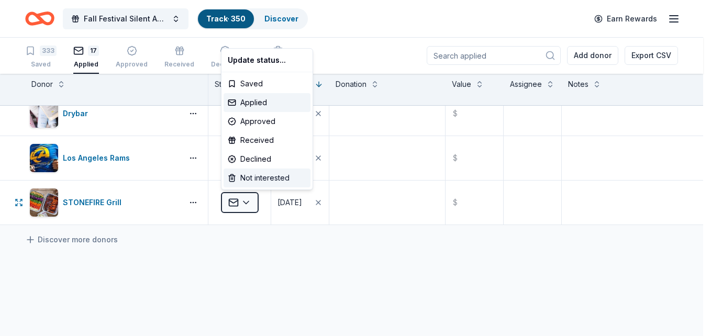
click at [259, 184] on div "Not interested" at bounding box center [267, 178] width 87 height 19
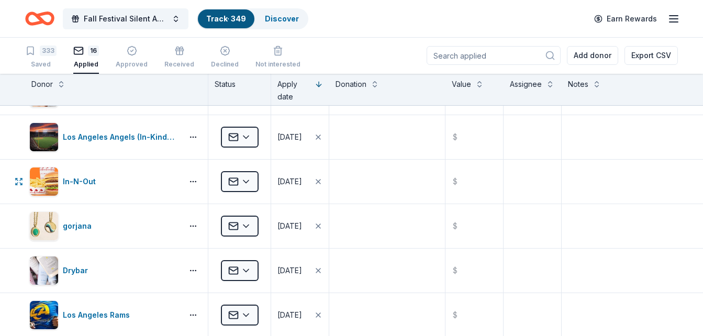
scroll to position [428, 0]
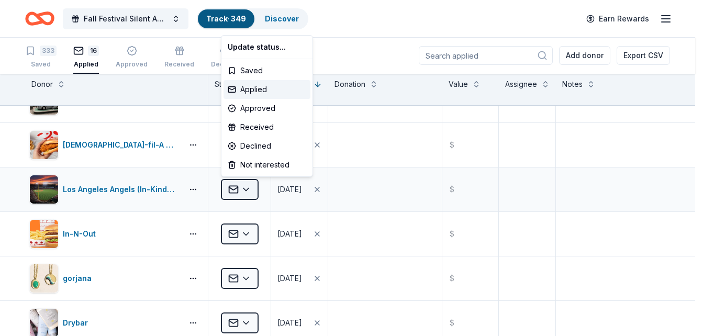
click at [245, 191] on html "Fall Festival Silent Auction Track · 349 Discover Earn Rewards 333 Saved 16 App…" at bounding box center [351, 167] width 703 height 336
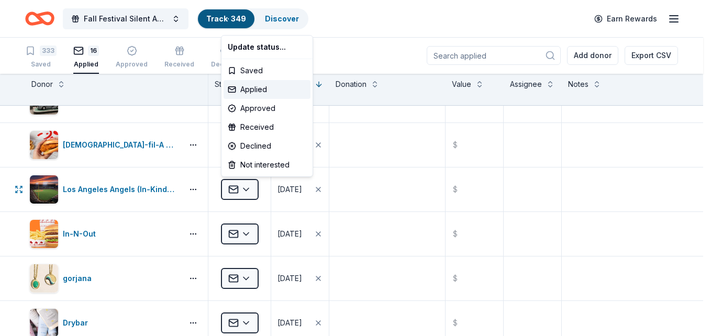
click at [146, 191] on html "Fall Festival Silent Auction Track · 349 Discover Earn Rewards 333 Saved 16 App…" at bounding box center [355, 167] width 711 height 336
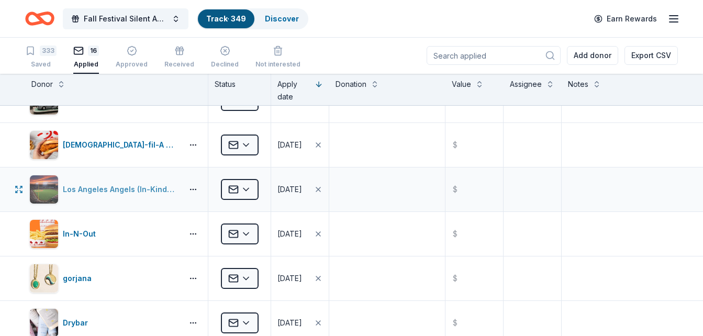
click at [90, 187] on div "Los Angeles Angels (In-Kind Donation)" at bounding box center [121, 189] width 116 height 13
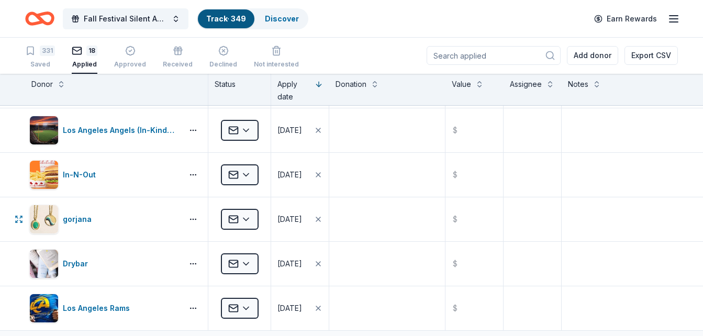
scroll to position [733, 0]
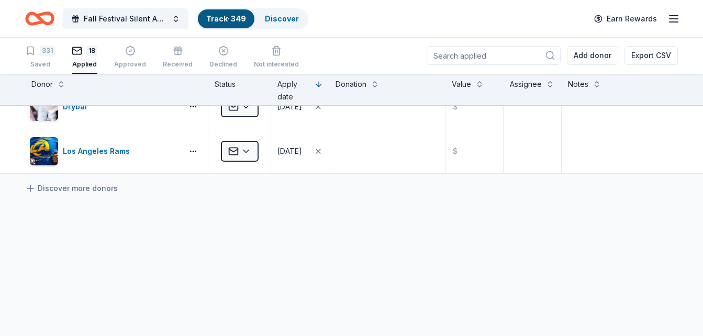
click at [231, 24] on div "Track · 349" at bounding box center [226, 18] width 57 height 19
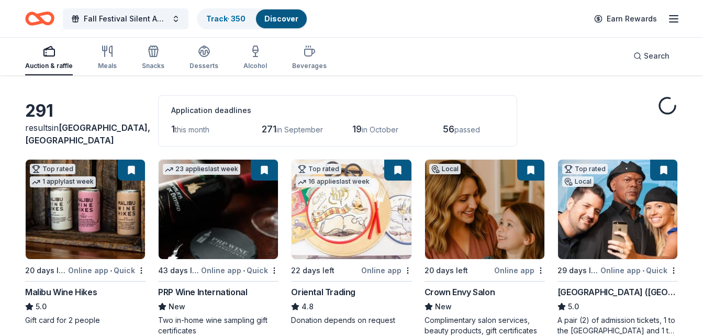
scroll to position [52, 0]
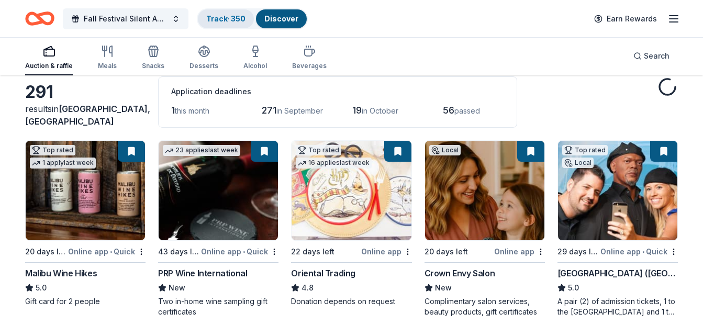
click at [232, 16] on link "Track · 350" at bounding box center [225, 18] width 39 height 9
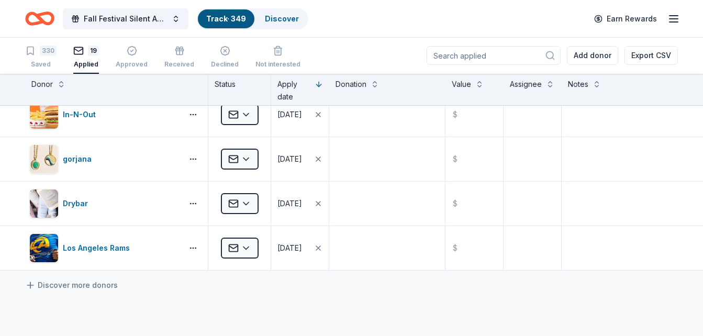
scroll to position [13, 0]
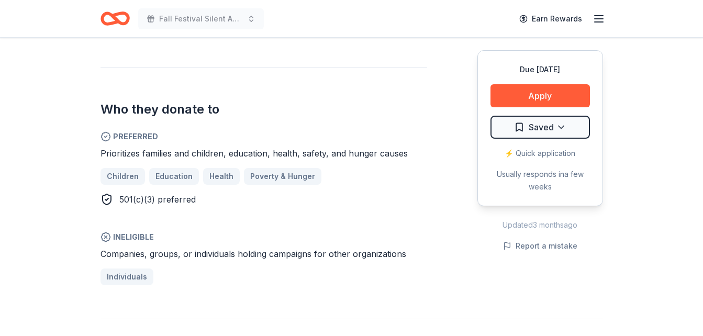
scroll to position [576, 0]
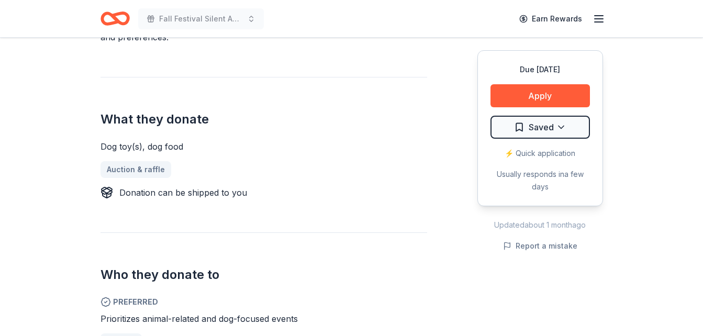
scroll to position [262, 0]
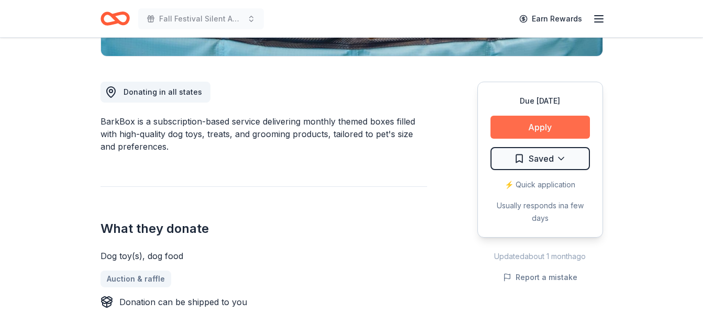
click at [556, 127] on button "Apply" at bounding box center [541, 127] width 100 height 23
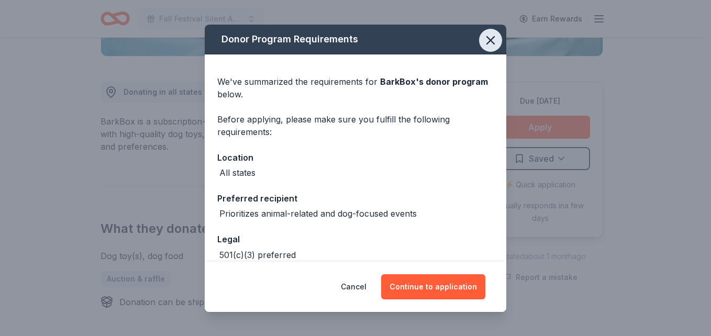
click at [487, 40] on icon "button" at bounding box center [490, 40] width 7 height 7
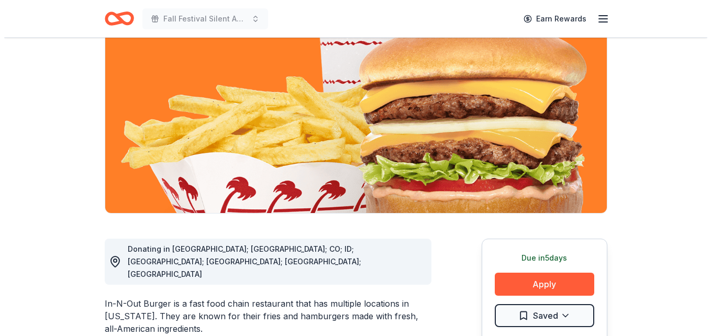
scroll to position [157, 0]
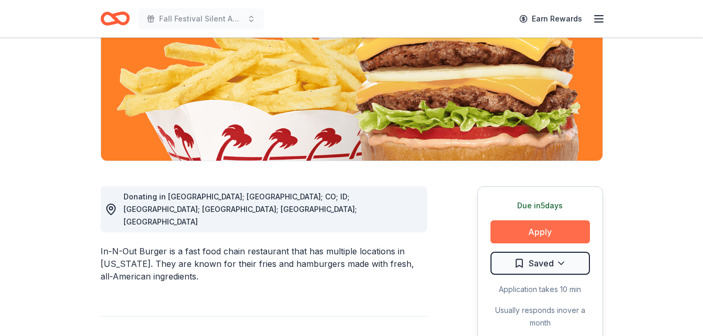
click at [560, 228] on button "Apply" at bounding box center [541, 231] width 100 height 23
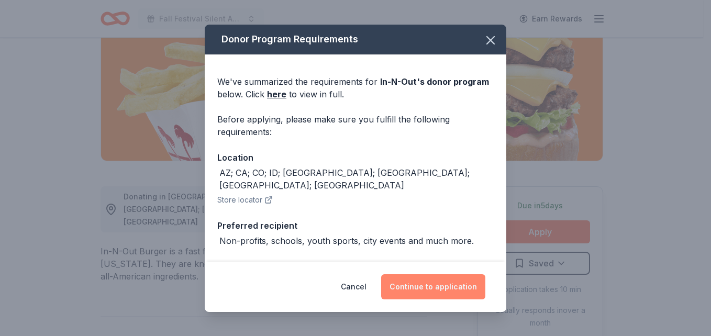
click at [447, 289] on button "Continue to application" at bounding box center [433, 286] width 104 height 25
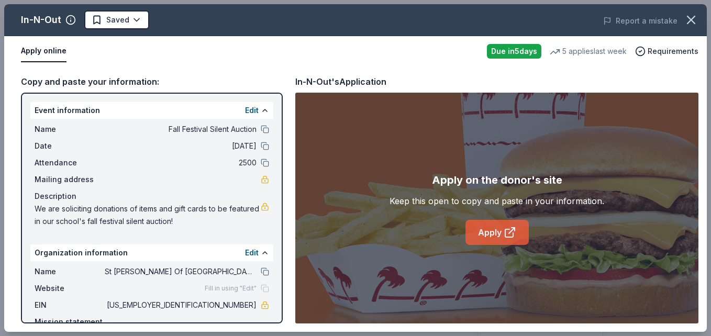
click at [482, 234] on link "Apply" at bounding box center [497, 232] width 63 height 25
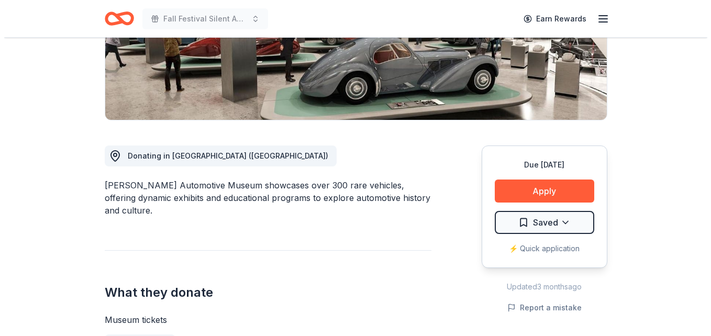
scroll to position [209, 0]
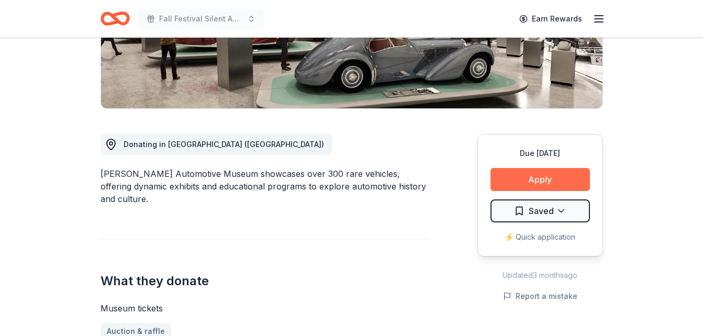
click at [535, 181] on button "Apply" at bounding box center [541, 179] width 100 height 23
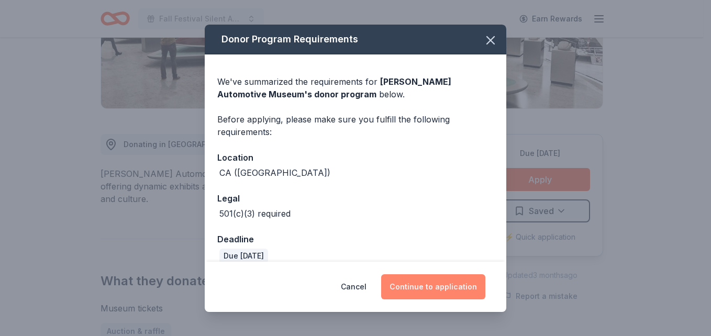
click at [422, 280] on button "Continue to application" at bounding box center [433, 286] width 104 height 25
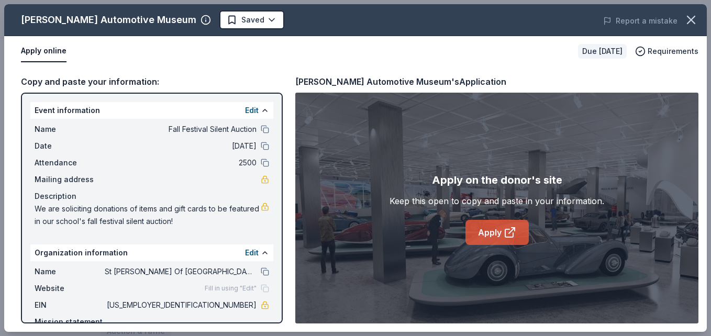
click at [476, 231] on link "Apply" at bounding box center [497, 232] width 63 height 25
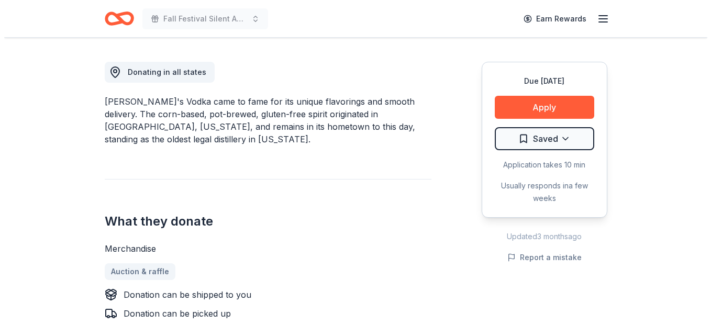
scroll to position [314, 0]
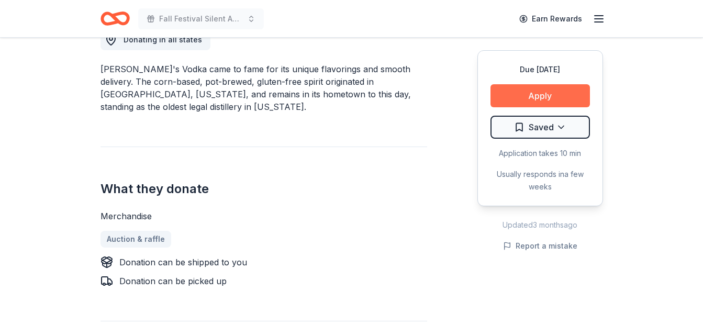
click at [563, 87] on button "Apply" at bounding box center [541, 95] width 100 height 23
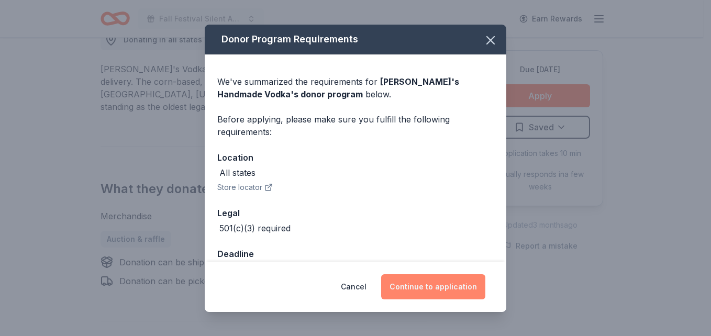
click at [433, 288] on button "Continue to application" at bounding box center [433, 286] width 104 height 25
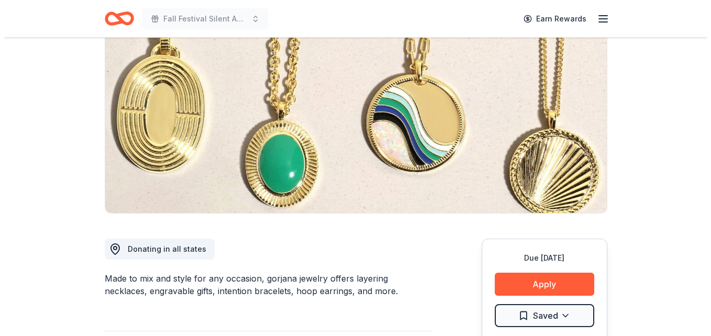
scroll to position [209, 0]
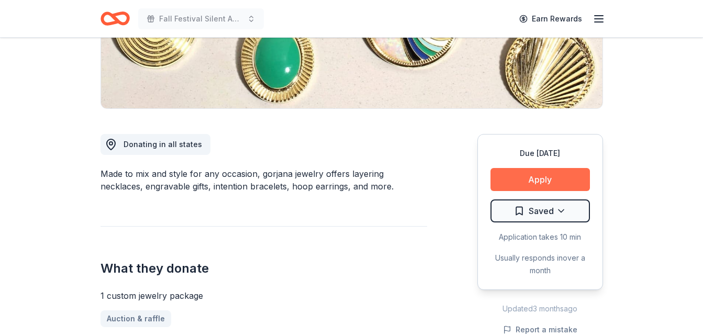
click at [548, 173] on button "Apply" at bounding box center [541, 179] width 100 height 23
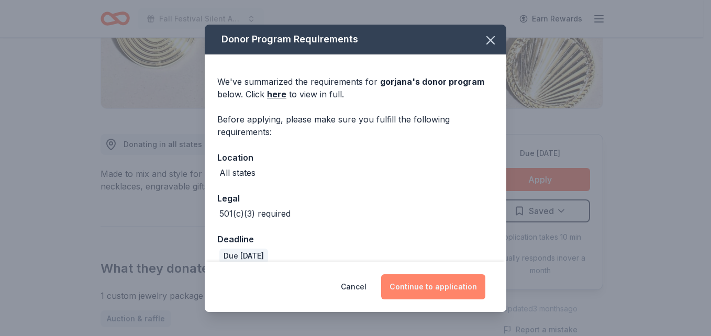
click at [432, 290] on button "Continue to application" at bounding box center [433, 286] width 104 height 25
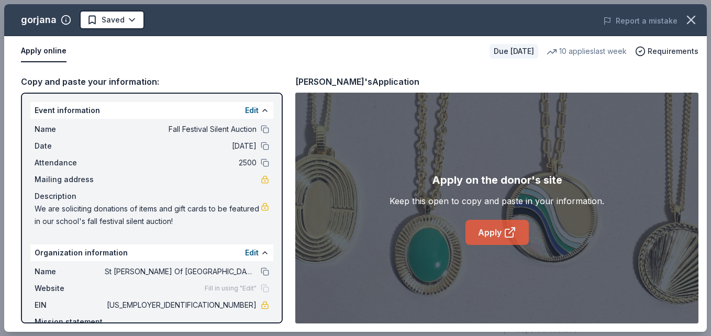
click at [490, 231] on link "Apply" at bounding box center [497, 232] width 63 height 25
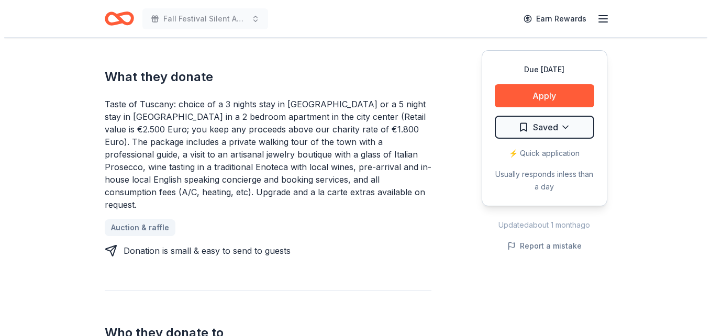
scroll to position [419, 0]
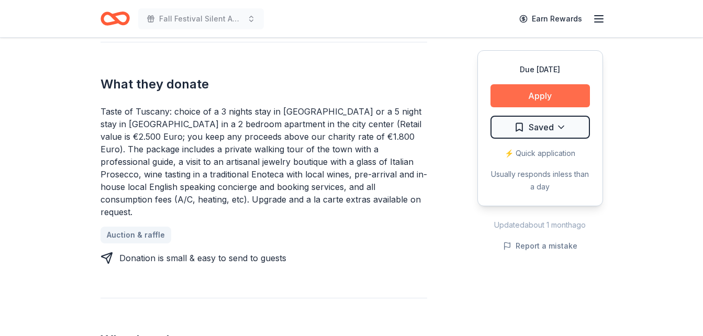
click at [541, 94] on button "Apply" at bounding box center [541, 95] width 100 height 23
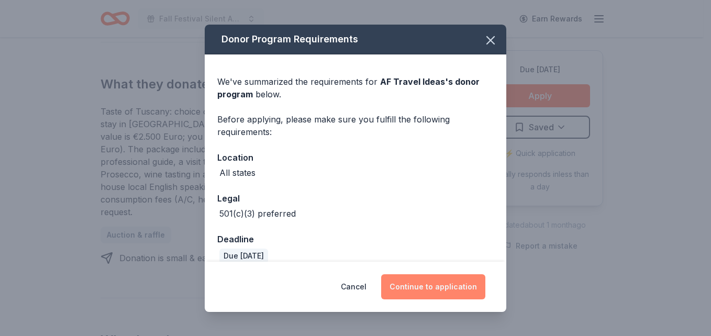
click at [425, 290] on button "Continue to application" at bounding box center [433, 286] width 104 height 25
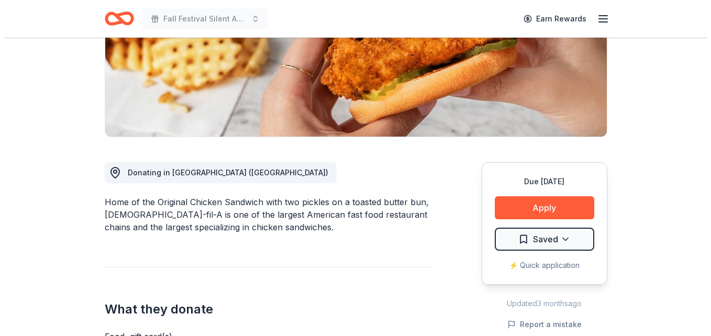
scroll to position [262, 0]
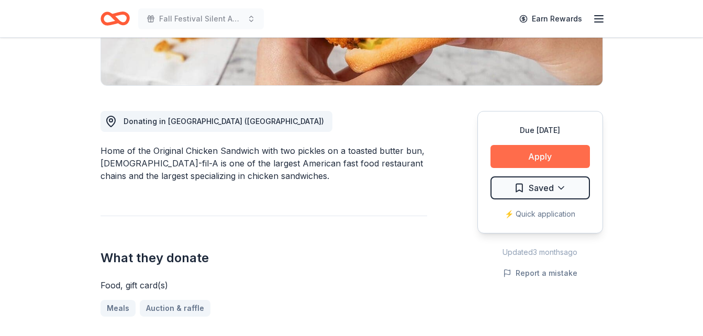
click at [550, 145] on button "Apply" at bounding box center [541, 156] width 100 height 23
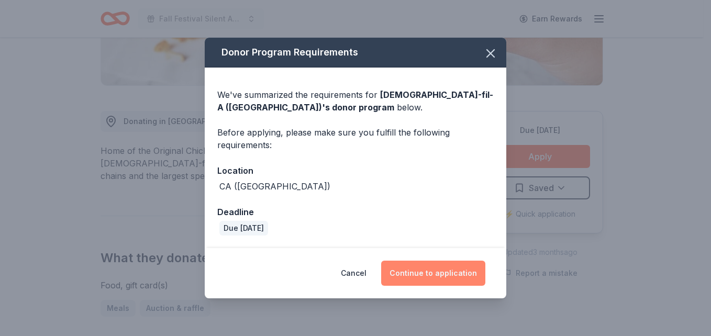
click at [438, 279] on button "Continue to application" at bounding box center [433, 273] width 104 height 25
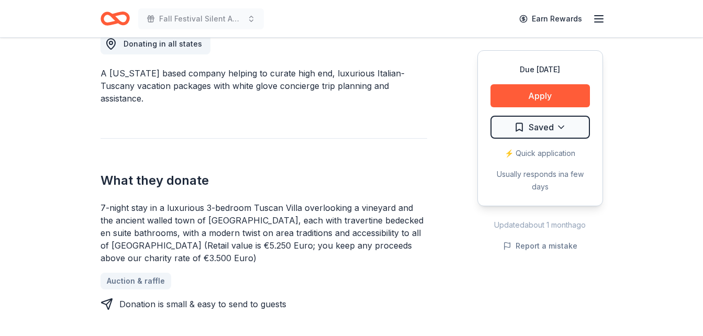
scroll to position [314, 0]
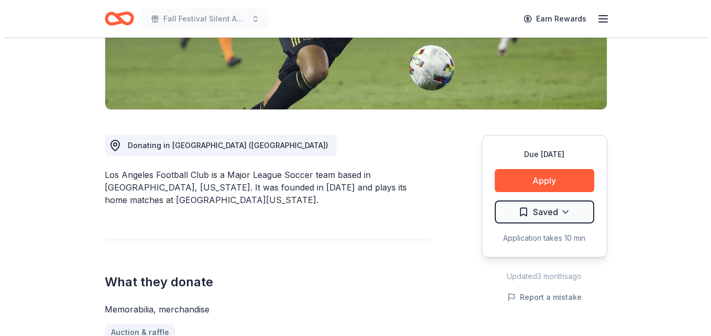
scroll to position [209, 0]
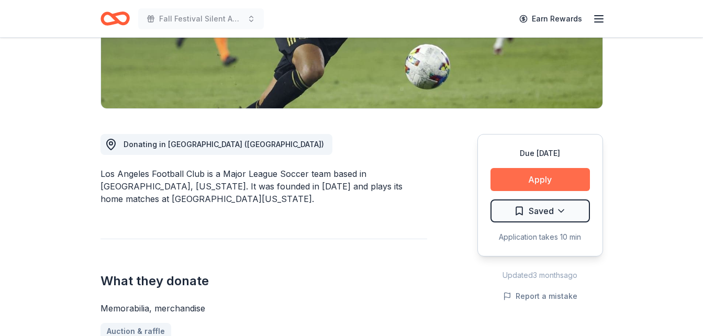
click at [531, 174] on button "Apply" at bounding box center [541, 179] width 100 height 23
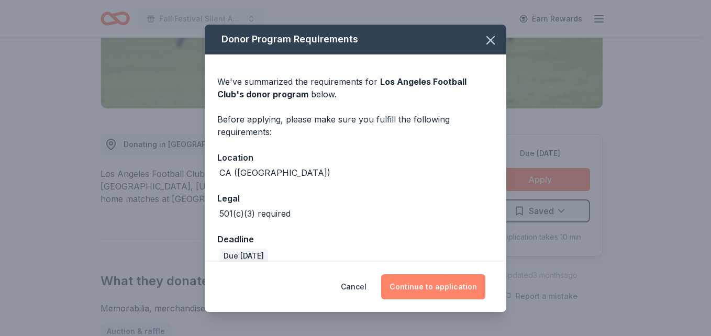
click at [430, 289] on button "Continue to application" at bounding box center [433, 286] width 104 height 25
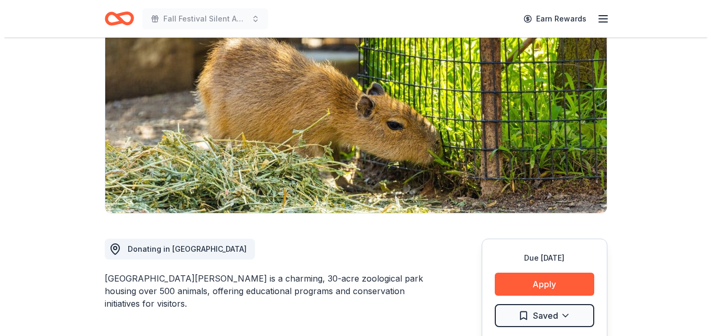
scroll to position [157, 0]
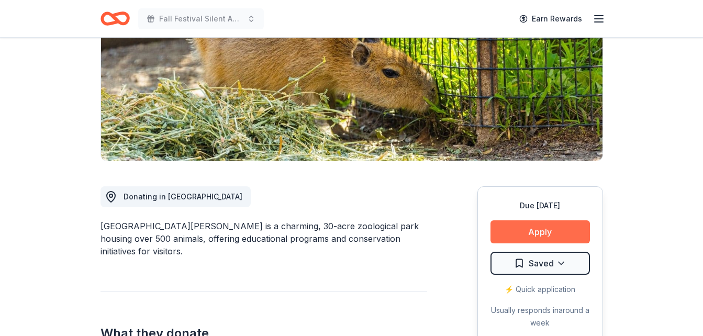
click at [523, 231] on button "Apply" at bounding box center [541, 231] width 100 height 23
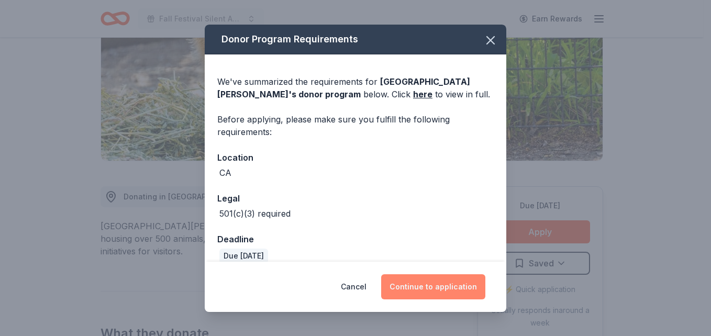
click at [429, 284] on button "Continue to application" at bounding box center [433, 286] width 104 height 25
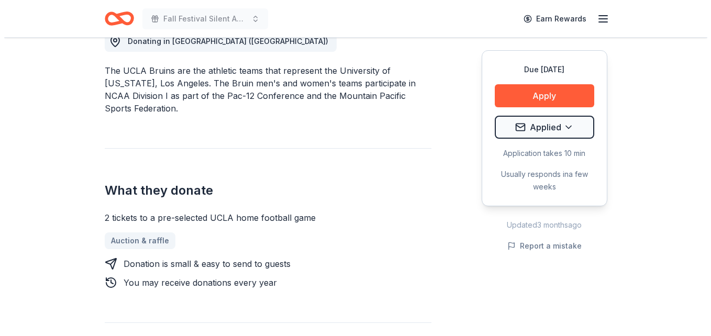
scroll to position [314, 0]
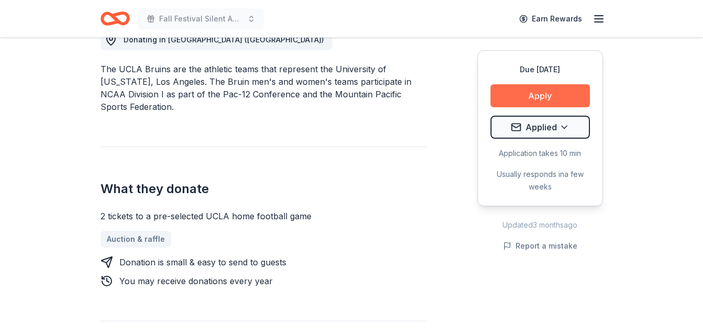
click at [537, 92] on button "Apply" at bounding box center [541, 95] width 100 height 23
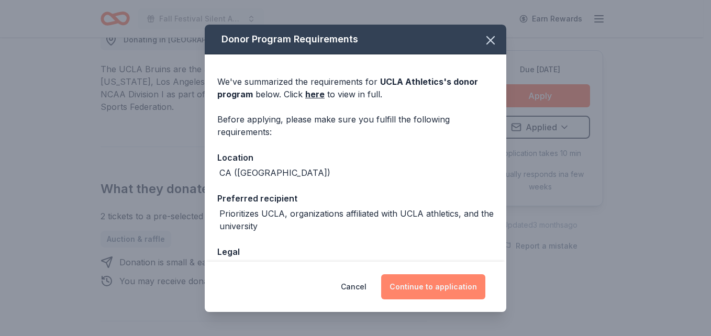
click at [426, 282] on button "Continue to application" at bounding box center [433, 286] width 104 height 25
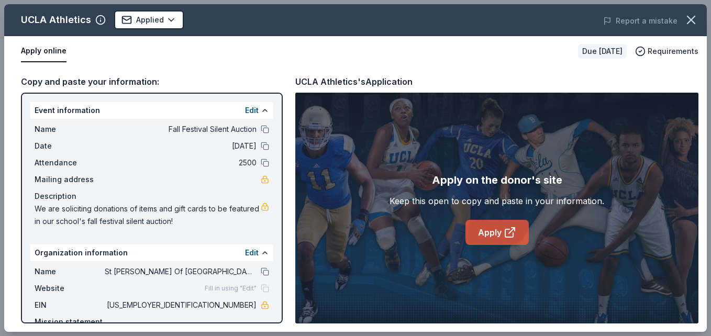
click at [486, 228] on link "Apply" at bounding box center [497, 232] width 63 height 25
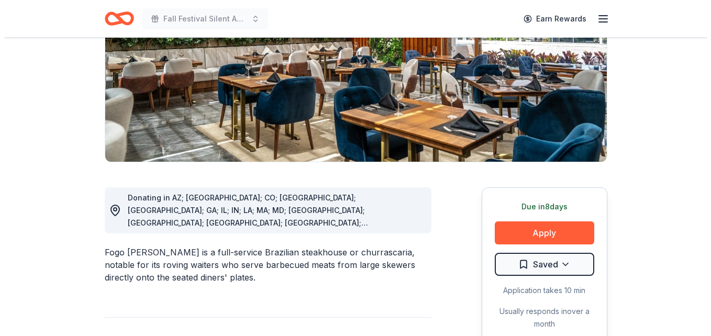
scroll to position [157, 0]
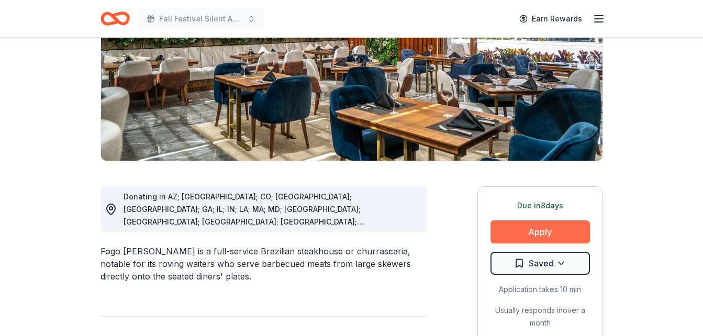
click at [544, 237] on button "Apply" at bounding box center [541, 231] width 100 height 23
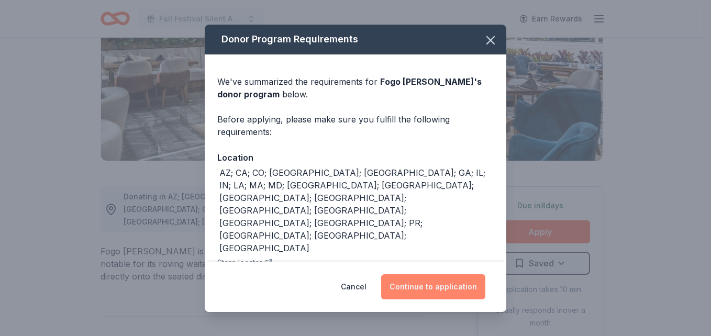
click at [450, 291] on button "Continue to application" at bounding box center [433, 286] width 104 height 25
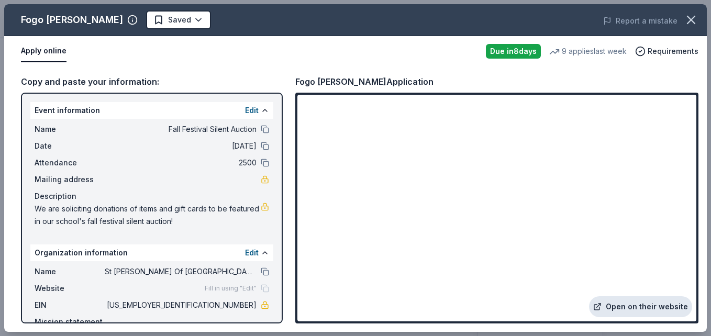
click at [627, 310] on link "Open on their website" at bounding box center [640, 306] width 103 height 21
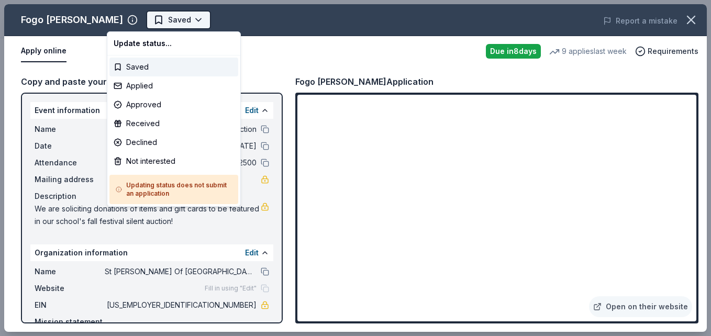
click at [140, 19] on body "Fall Festival Silent Auction Saved Apply Due in 8 days Share Fogo de Chao New •…" at bounding box center [351, 168] width 703 height 336
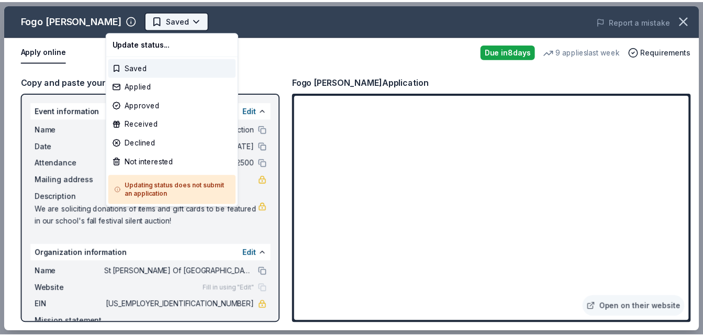
scroll to position [0, 0]
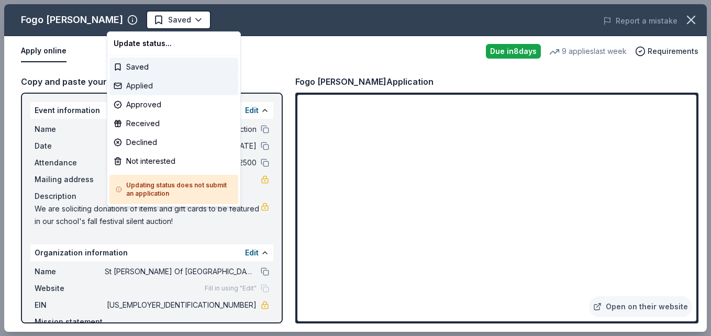
click at [149, 89] on div "Applied" at bounding box center [173, 85] width 129 height 19
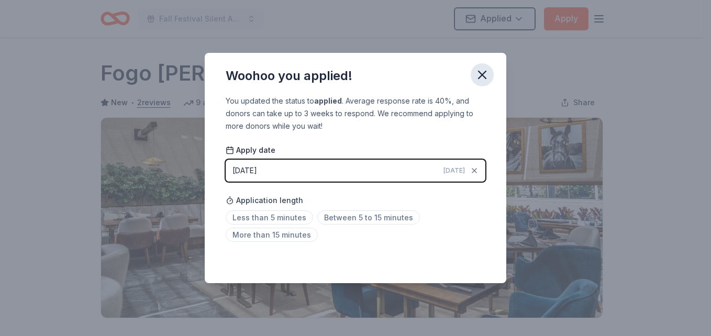
click at [481, 71] on icon "button" at bounding box center [482, 75] width 15 height 15
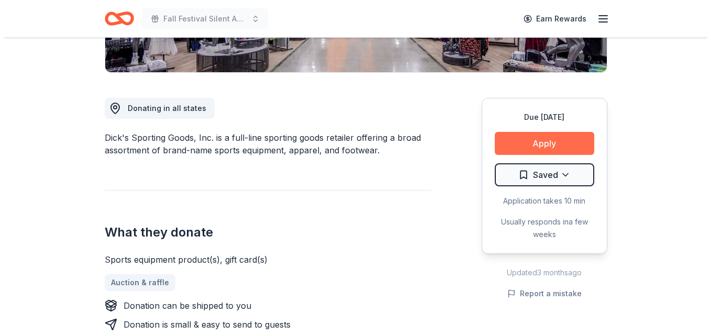
scroll to position [262, 0]
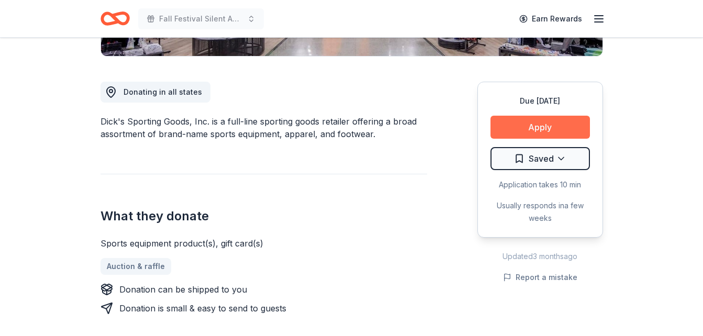
click at [523, 127] on button "Apply" at bounding box center [541, 127] width 100 height 23
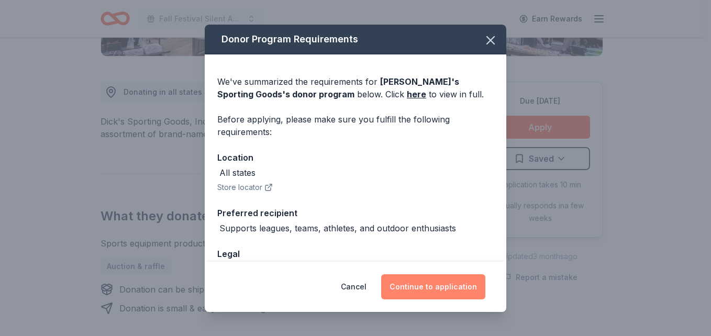
click at [406, 279] on button "Continue to application" at bounding box center [433, 286] width 104 height 25
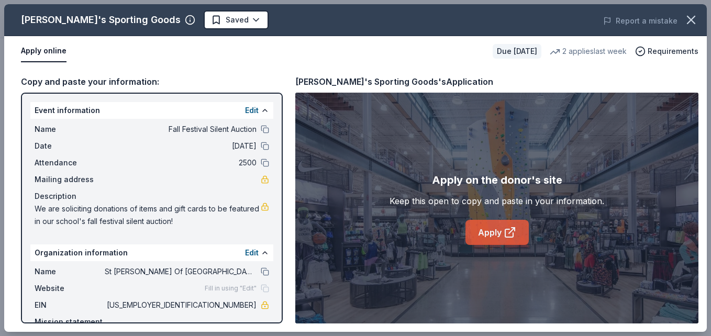
click at [496, 229] on link "Apply" at bounding box center [497, 232] width 63 height 25
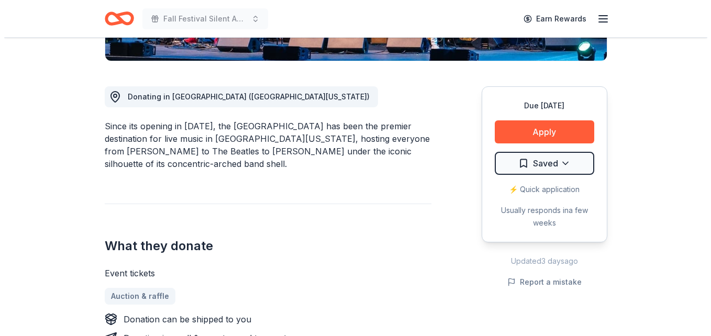
scroll to position [262, 0]
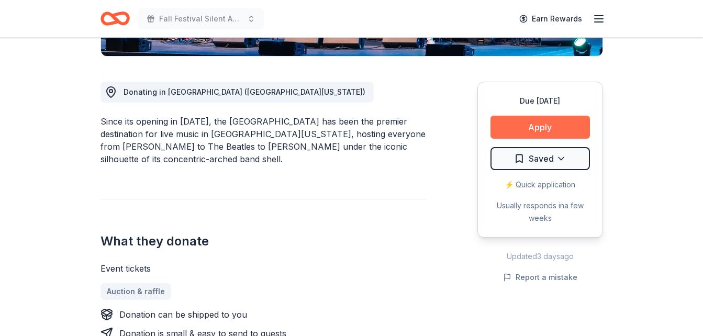
click at [535, 124] on button "Apply" at bounding box center [541, 127] width 100 height 23
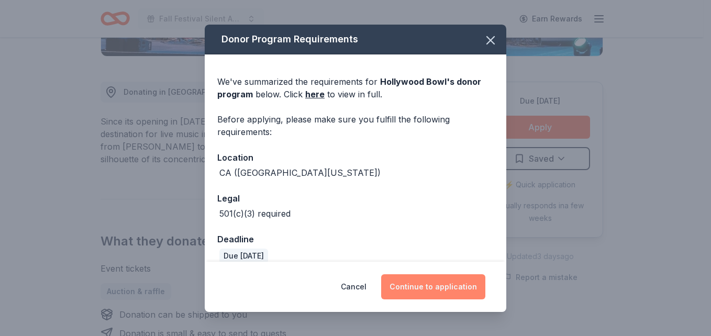
click at [416, 286] on button "Continue to application" at bounding box center [433, 286] width 104 height 25
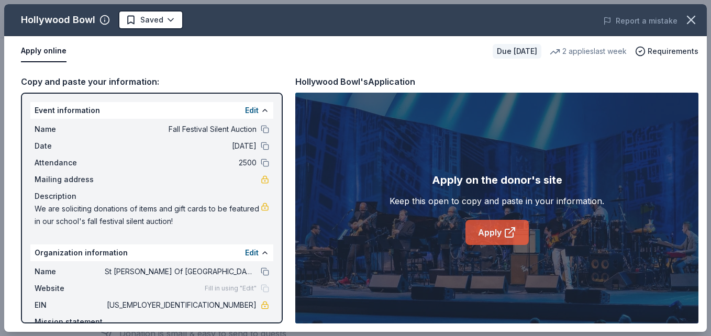
click at [495, 226] on link "Apply" at bounding box center [497, 232] width 63 height 25
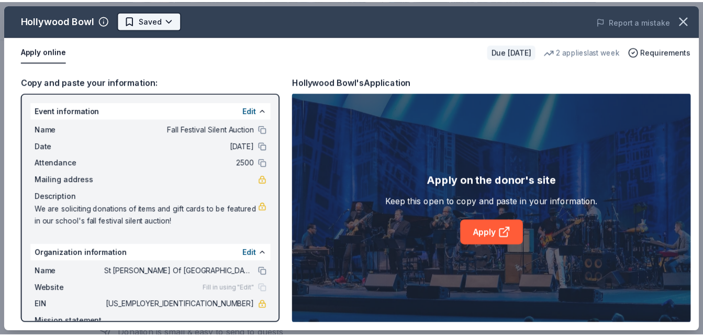
scroll to position [0, 0]
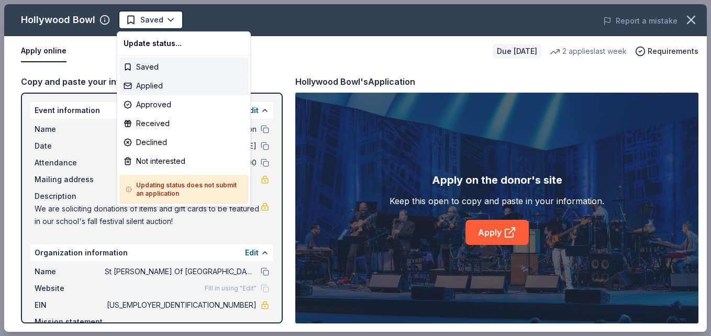
click at [154, 86] on div "Applied" at bounding box center [183, 85] width 129 height 19
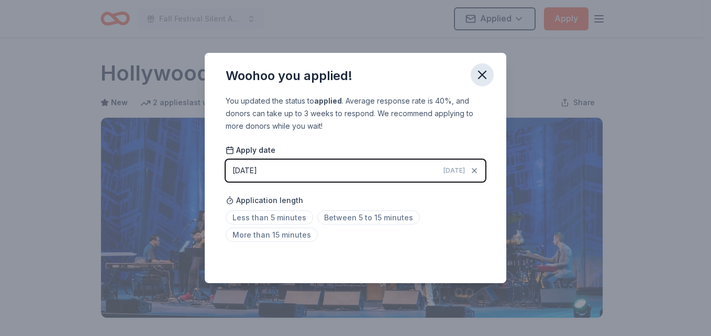
click at [482, 71] on icon "button" at bounding box center [482, 75] width 15 height 15
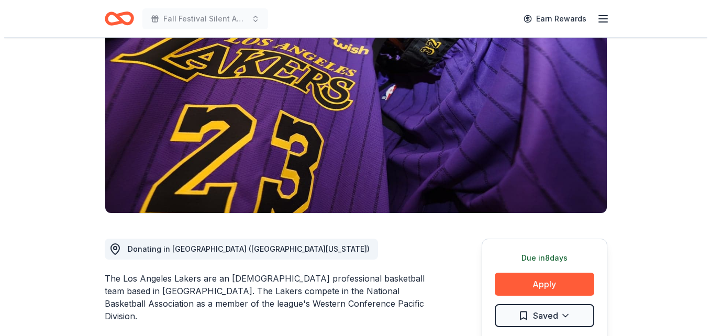
scroll to position [157, 0]
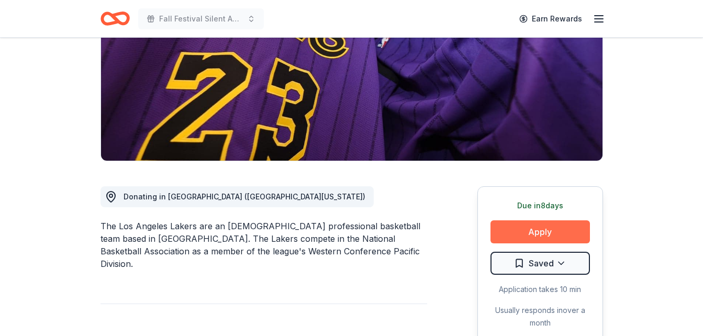
click at [524, 236] on button "Apply" at bounding box center [541, 231] width 100 height 23
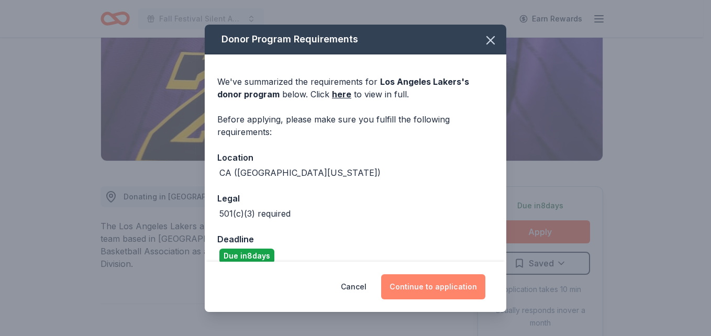
click at [435, 291] on button "Continue to application" at bounding box center [433, 286] width 104 height 25
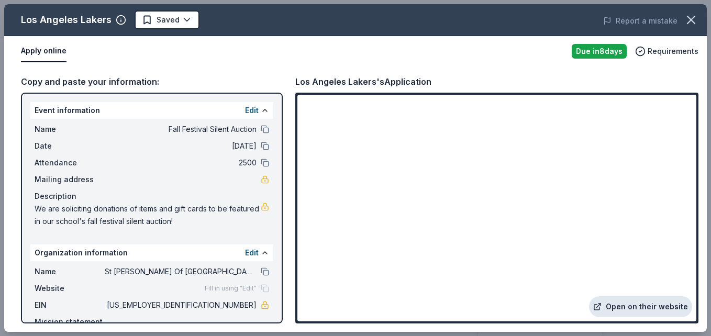
click at [650, 304] on link "Open on their website" at bounding box center [640, 306] width 103 height 21
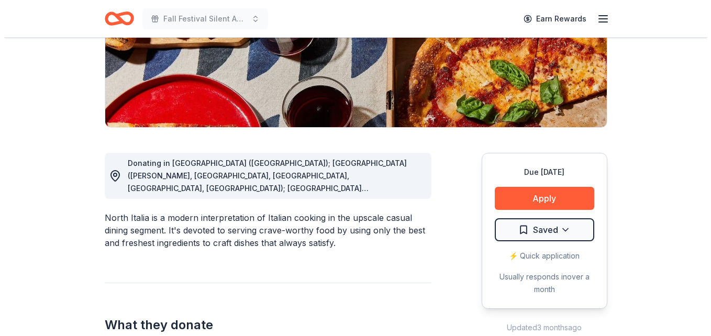
scroll to position [209, 0]
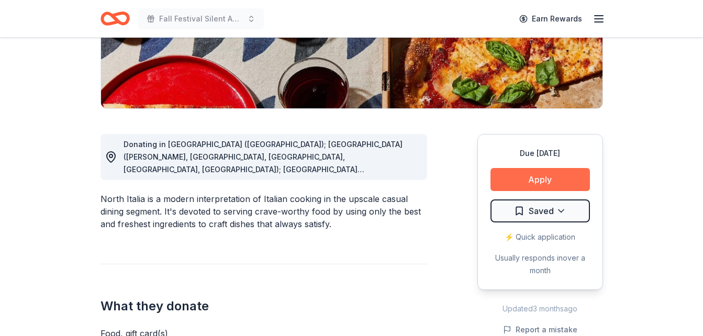
click at [554, 180] on button "Apply" at bounding box center [541, 179] width 100 height 23
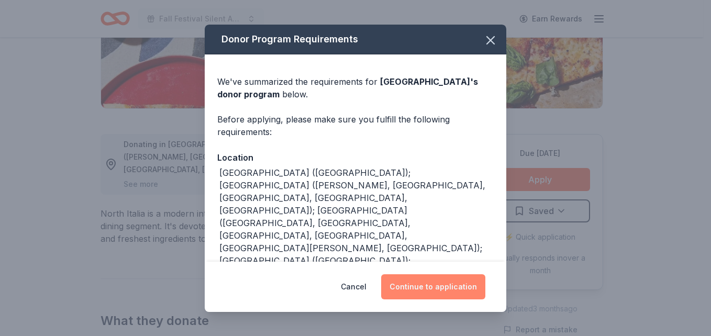
click at [429, 291] on button "Continue to application" at bounding box center [433, 286] width 104 height 25
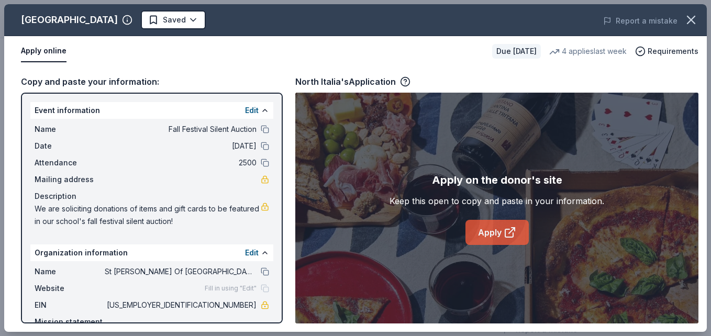
click at [499, 234] on link "Apply" at bounding box center [497, 232] width 63 height 25
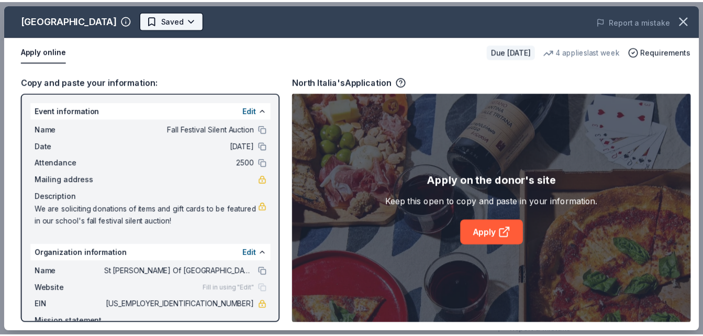
scroll to position [0, 0]
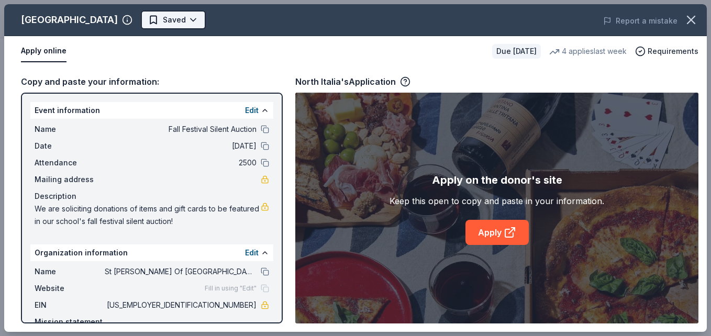
click at [123, 23] on html "Fall Festival Silent Auction Earn Rewards Due in 20 days Share North Italia New…" at bounding box center [355, 168] width 711 height 336
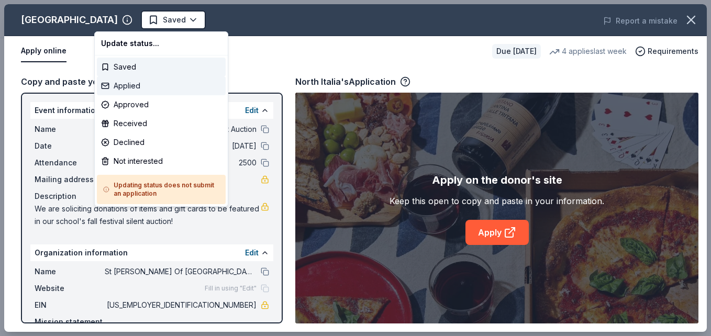
click at [138, 84] on div "Applied" at bounding box center [161, 85] width 129 height 19
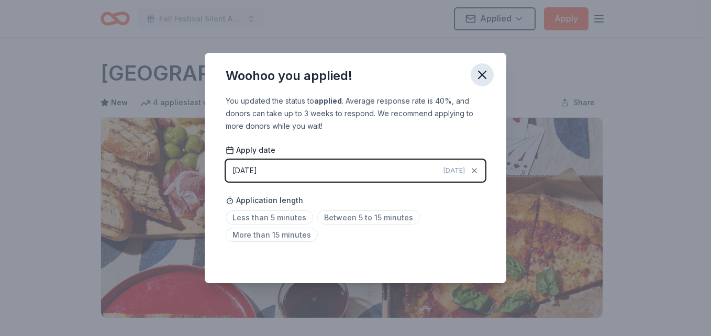
click at [484, 75] on icon "button" at bounding box center [482, 75] width 15 height 15
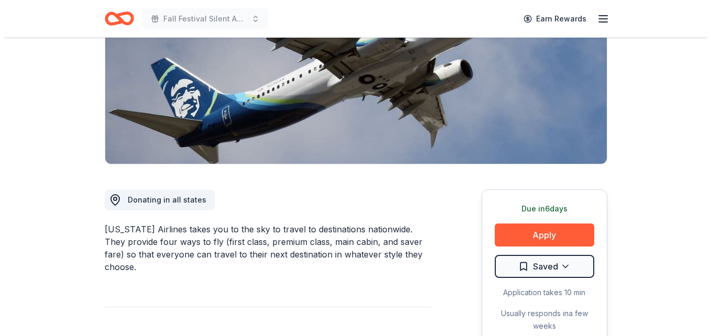
scroll to position [157, 0]
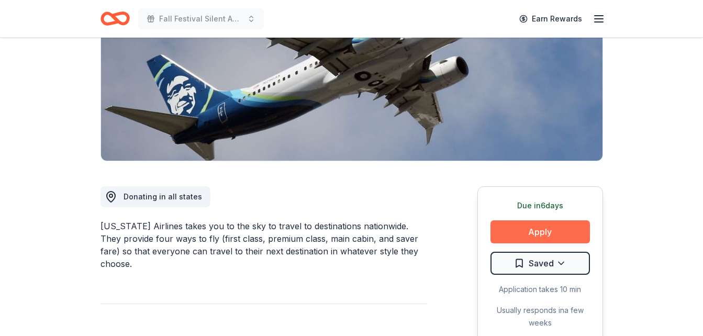
click at [544, 235] on button "Apply" at bounding box center [541, 231] width 100 height 23
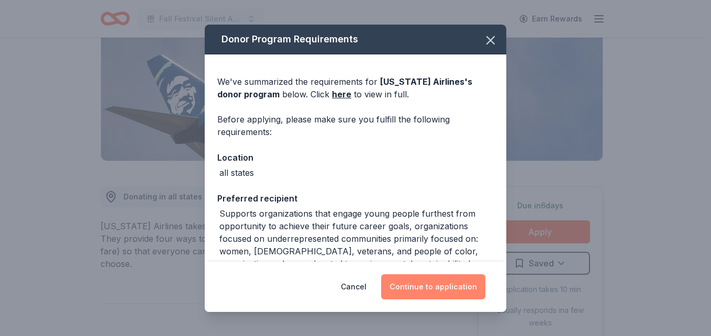
click at [448, 288] on button "Continue to application" at bounding box center [433, 286] width 104 height 25
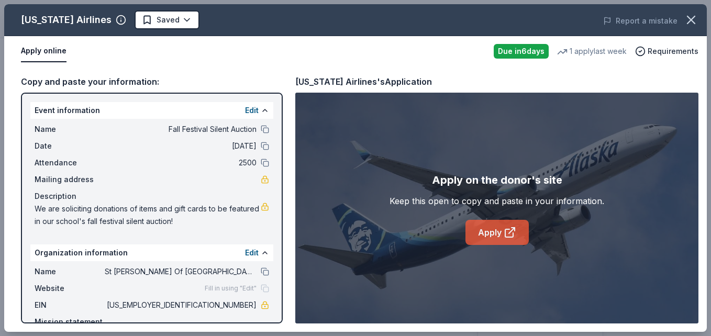
click at [495, 228] on link "Apply" at bounding box center [497, 232] width 63 height 25
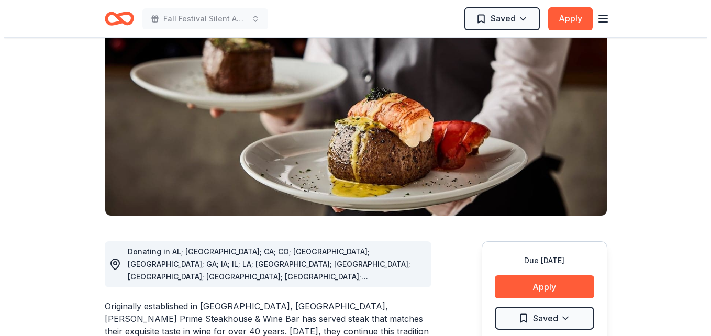
scroll to position [157, 0]
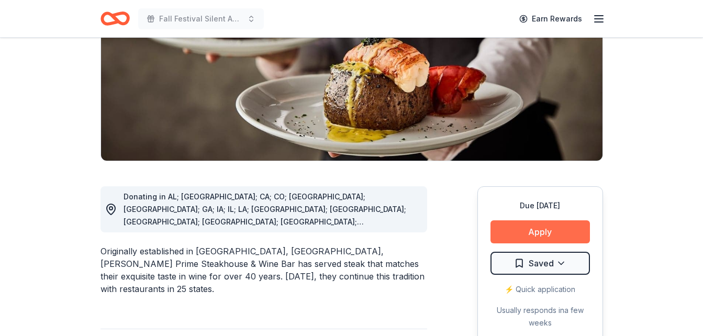
click at [543, 233] on button "Apply" at bounding box center [541, 231] width 100 height 23
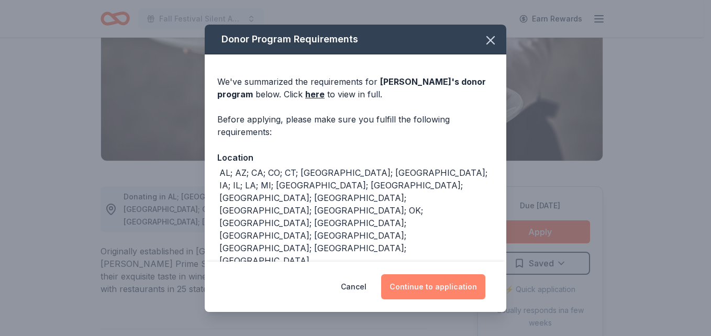
click at [441, 286] on button "Continue to application" at bounding box center [433, 286] width 104 height 25
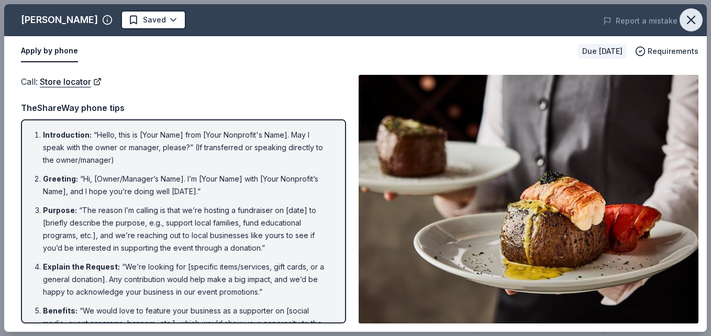
click at [690, 18] on icon "button" at bounding box center [691, 19] width 7 height 7
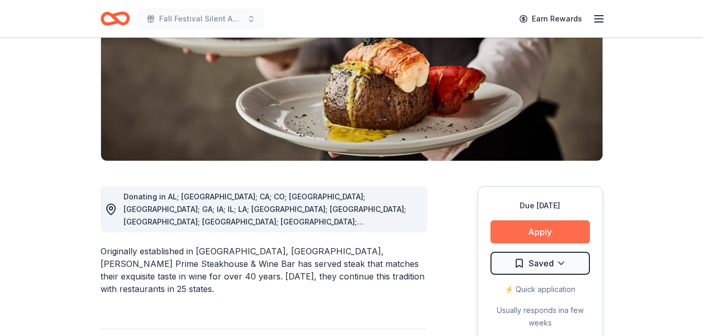
click at [547, 233] on button "Apply" at bounding box center [541, 231] width 100 height 23
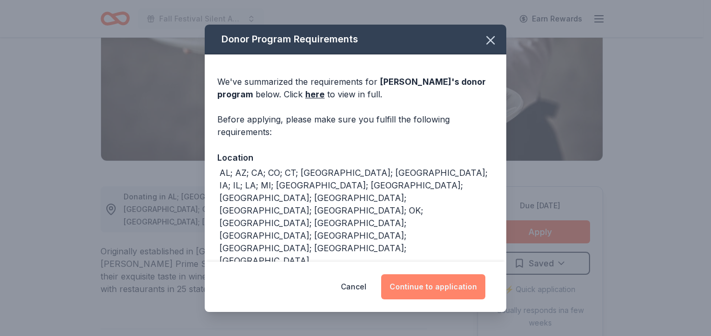
click at [457, 290] on button "Continue to application" at bounding box center [433, 286] width 104 height 25
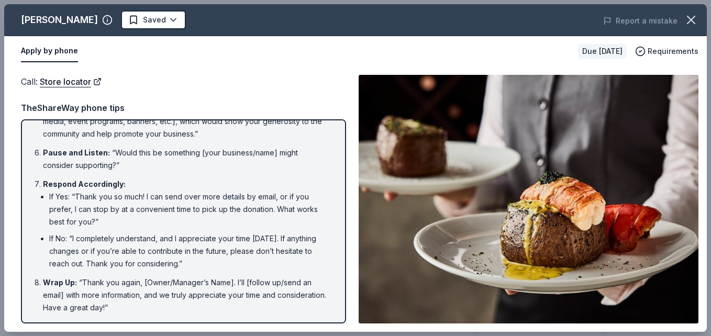
scroll to position [0, 0]
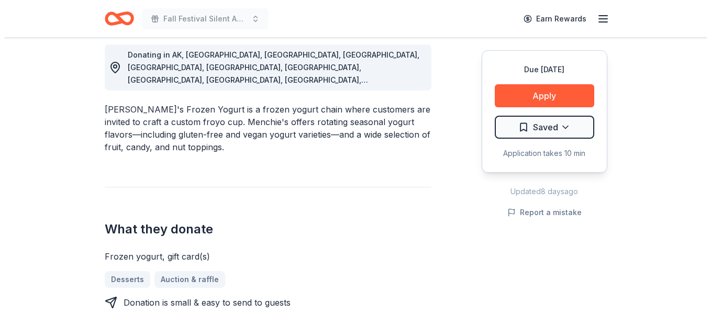
scroll to position [314, 0]
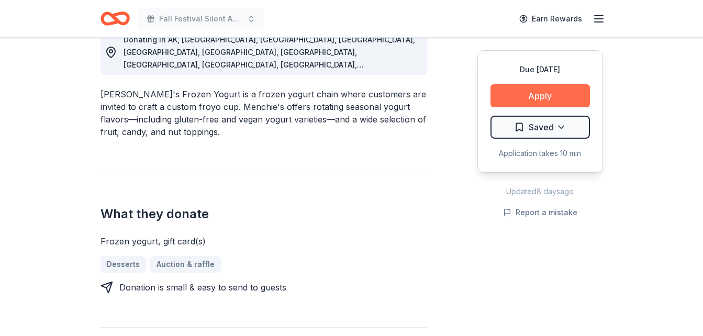
click at [540, 98] on button "Apply" at bounding box center [541, 95] width 100 height 23
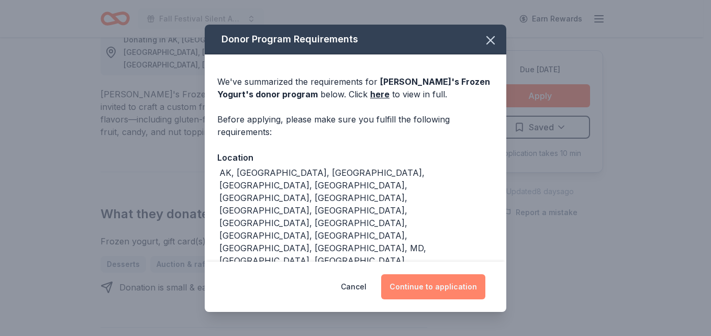
click at [424, 289] on button "Continue to application" at bounding box center [433, 286] width 104 height 25
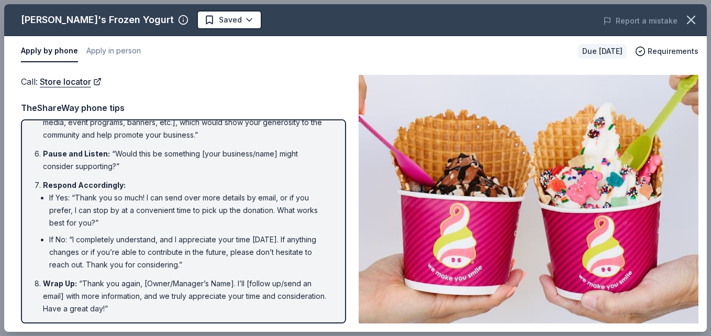
scroll to position [202, 0]
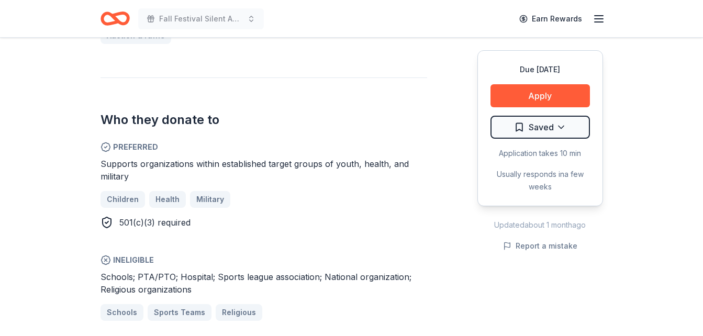
scroll to position [524, 0]
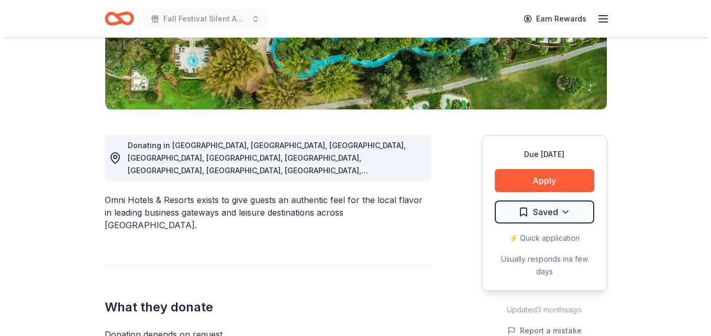
scroll to position [209, 0]
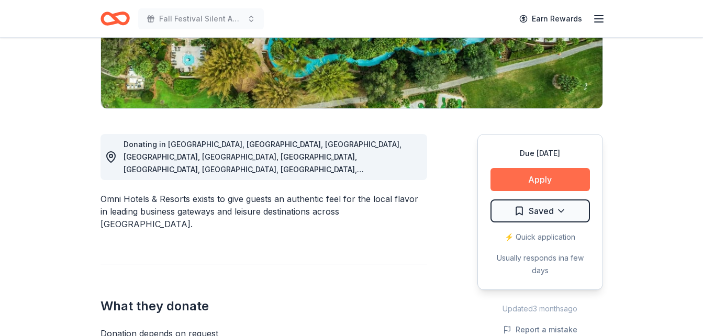
click at [535, 188] on button "Apply" at bounding box center [541, 179] width 100 height 23
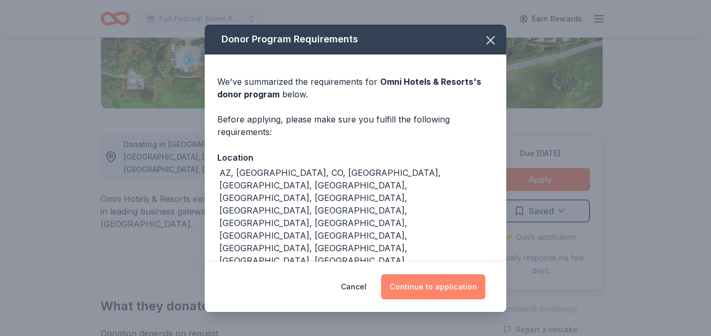
click at [431, 292] on button "Continue to application" at bounding box center [433, 286] width 104 height 25
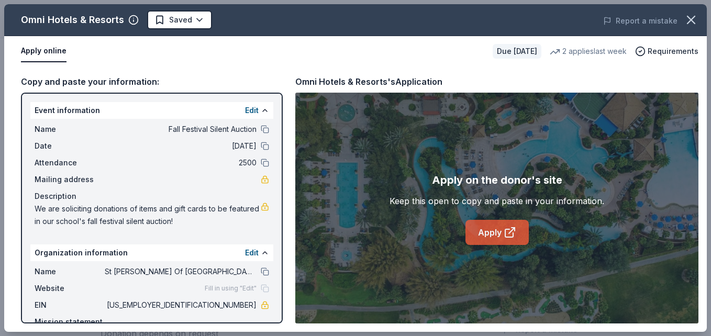
click at [498, 229] on link "Apply" at bounding box center [497, 232] width 63 height 25
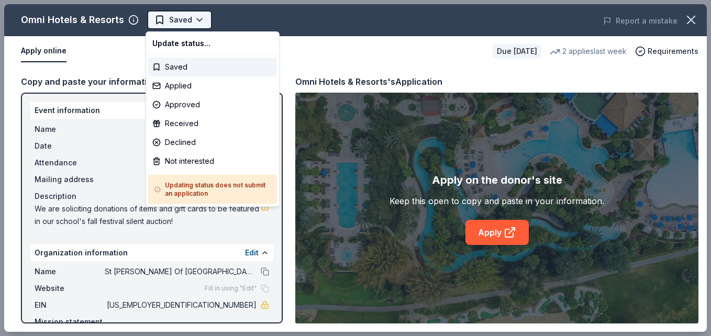
click at [181, 17] on body "Fall Festival Silent Auction Saved Apply Due in 20 days Share Omni Hotels & Res…" at bounding box center [351, 168] width 703 height 336
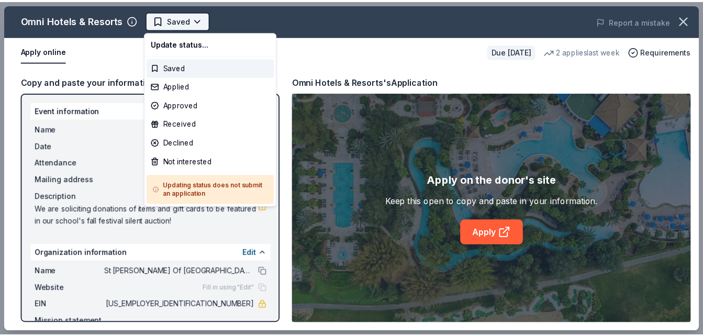
scroll to position [0, 0]
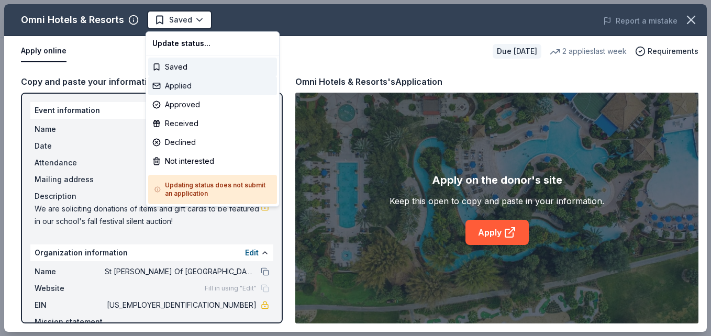
click at [191, 86] on div "Applied" at bounding box center [212, 85] width 129 height 19
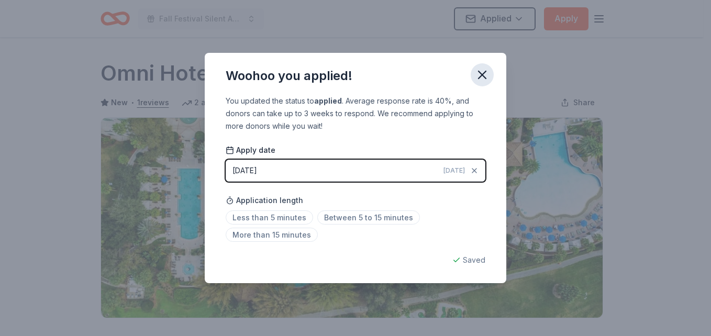
click at [483, 79] on icon "button" at bounding box center [482, 75] width 15 height 15
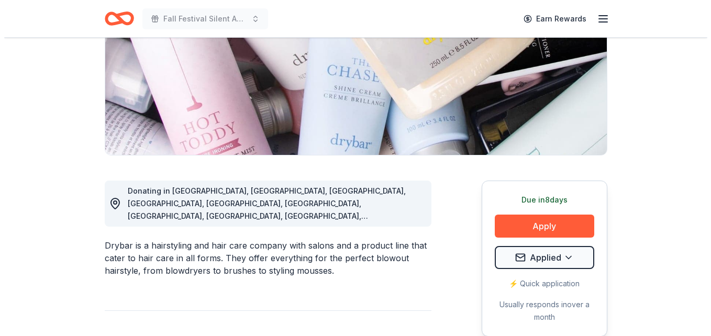
scroll to position [209, 0]
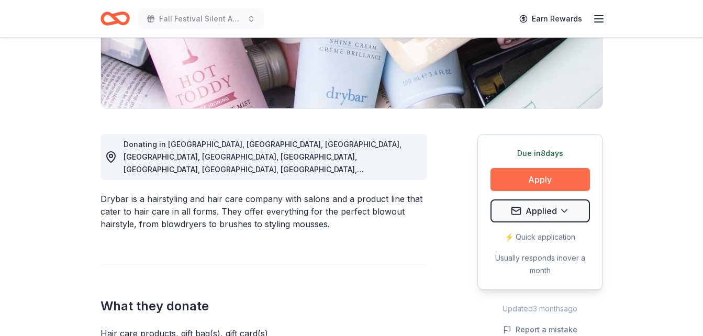
click at [545, 176] on button "Apply" at bounding box center [541, 179] width 100 height 23
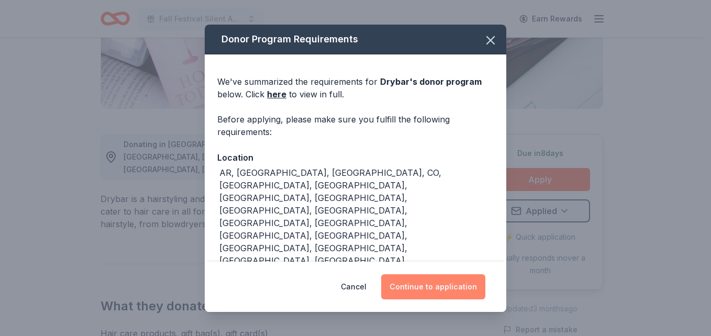
click at [440, 286] on button "Continue to application" at bounding box center [433, 286] width 104 height 25
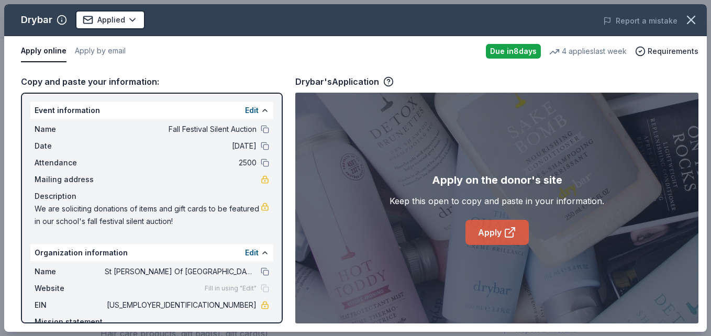
click at [493, 233] on link "Apply" at bounding box center [497, 232] width 63 height 25
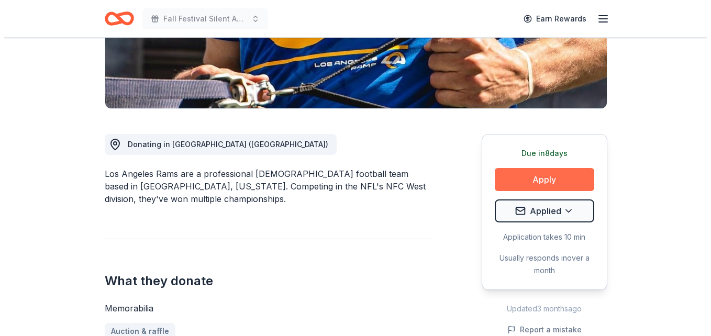
scroll to position [262, 0]
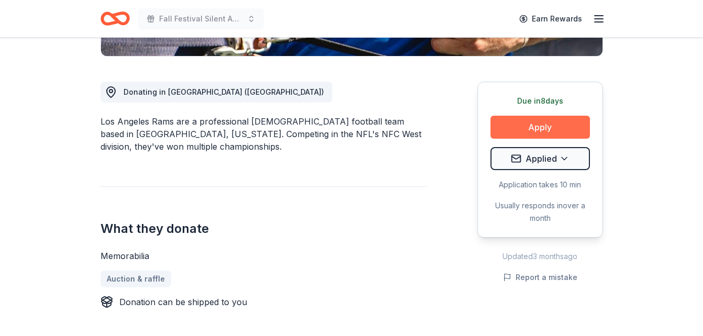
click at [558, 122] on button "Apply" at bounding box center [541, 127] width 100 height 23
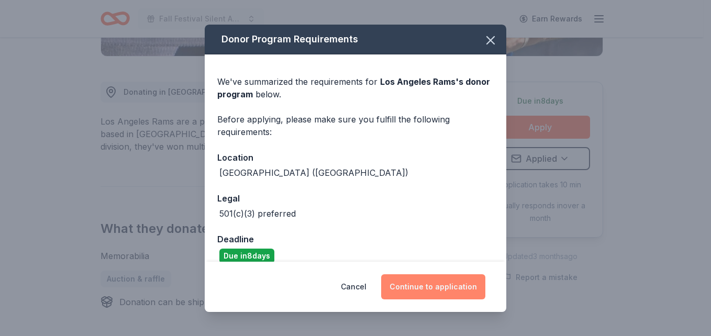
click at [447, 289] on button "Continue to application" at bounding box center [433, 286] width 104 height 25
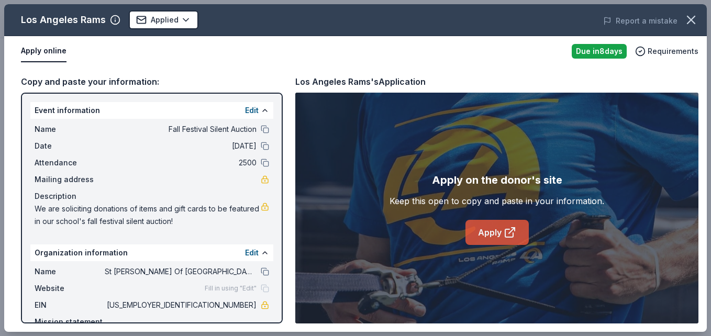
click at [489, 233] on link "Apply" at bounding box center [497, 232] width 63 height 25
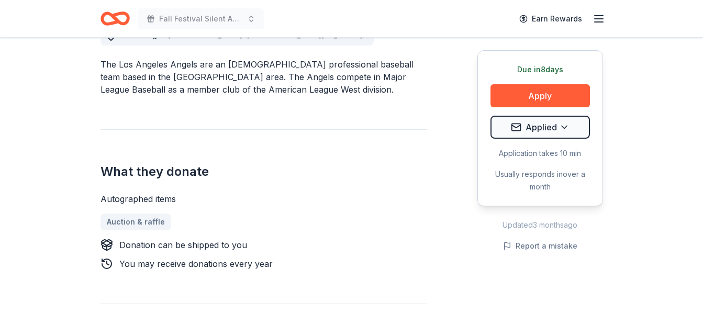
scroll to position [314, 0]
